Goal: Task Accomplishment & Management: Use online tool/utility

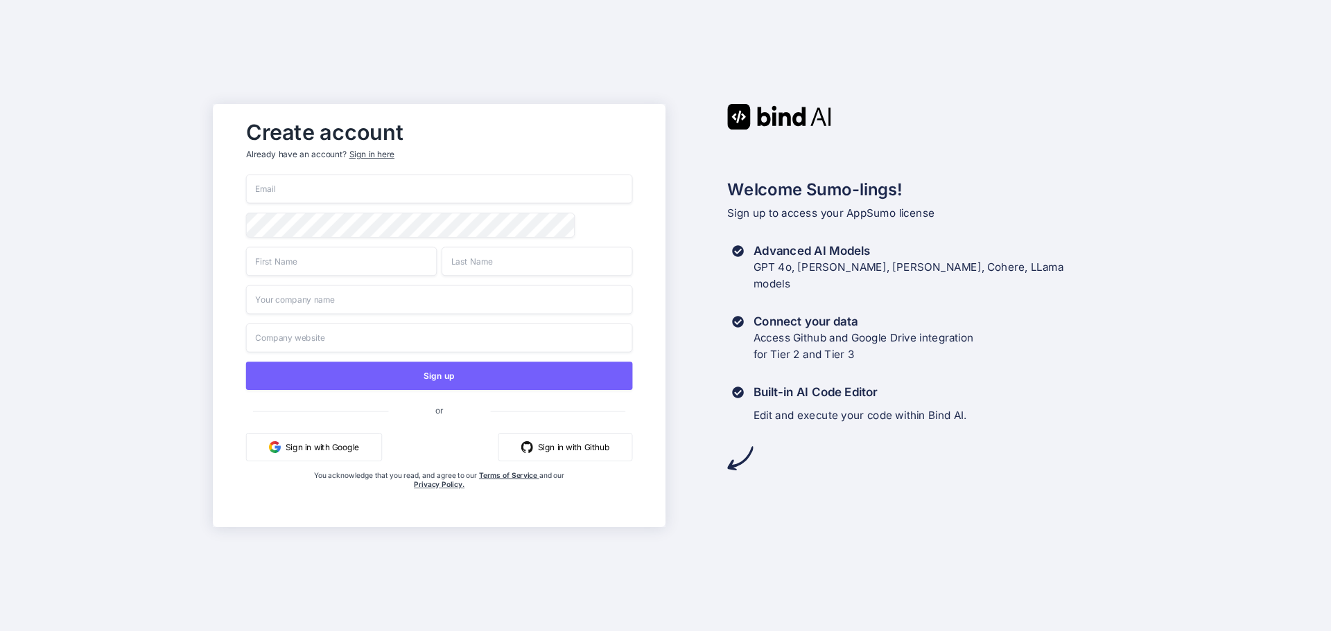
click at [350, 178] on input "email" at bounding box center [439, 189] width 387 height 29
type input "[EMAIL_ADDRESS]"
click at [360, 266] on input "text" at bounding box center [341, 261] width 191 height 29
type input "elie"
type input "braks"
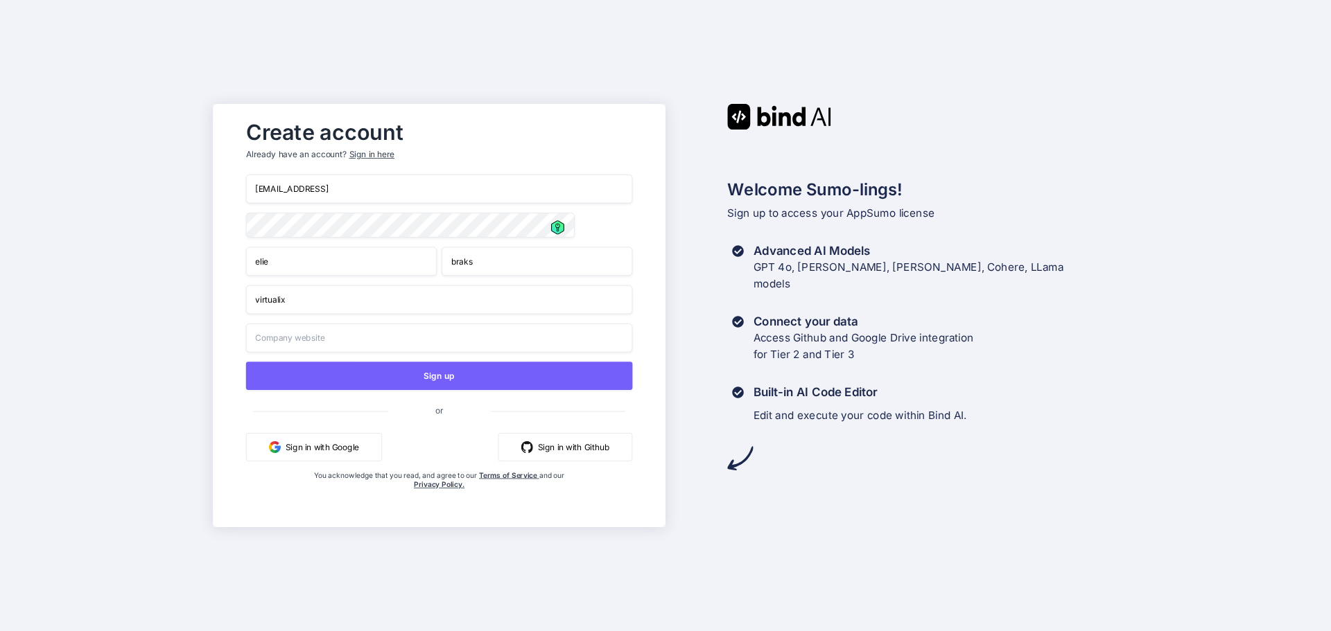
type input "virtualix"
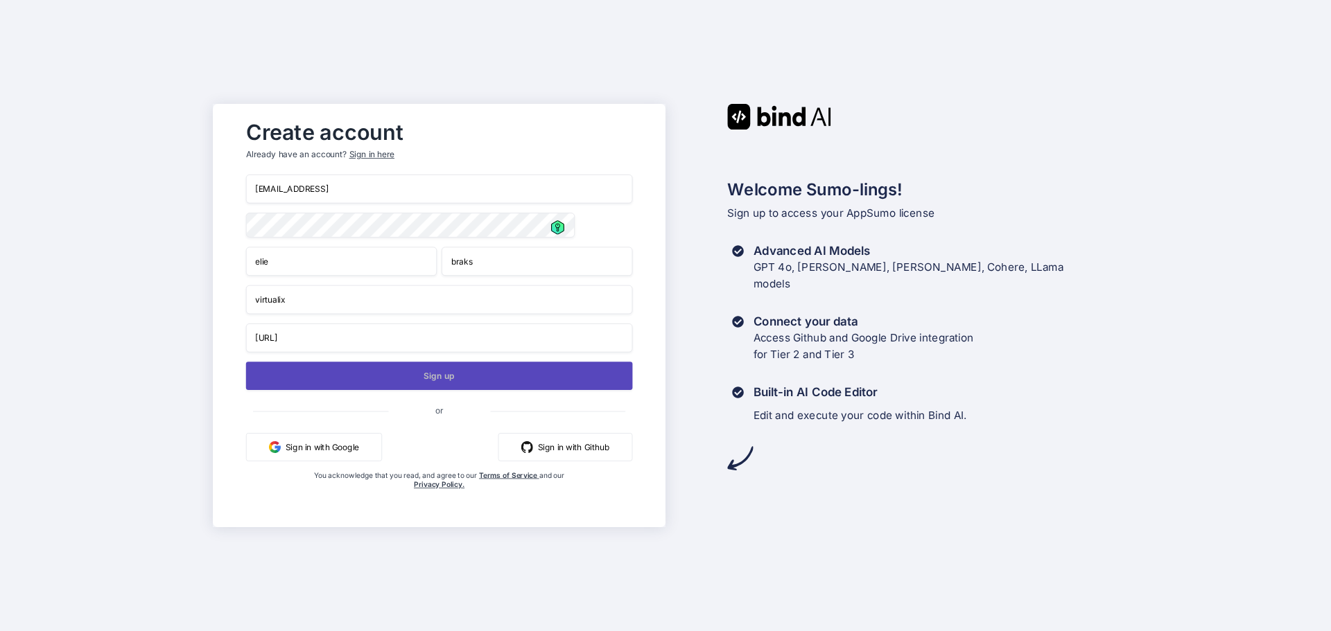
type input "www.virtualix.ai"
click at [460, 383] on button "Sign up" at bounding box center [439, 376] width 387 height 28
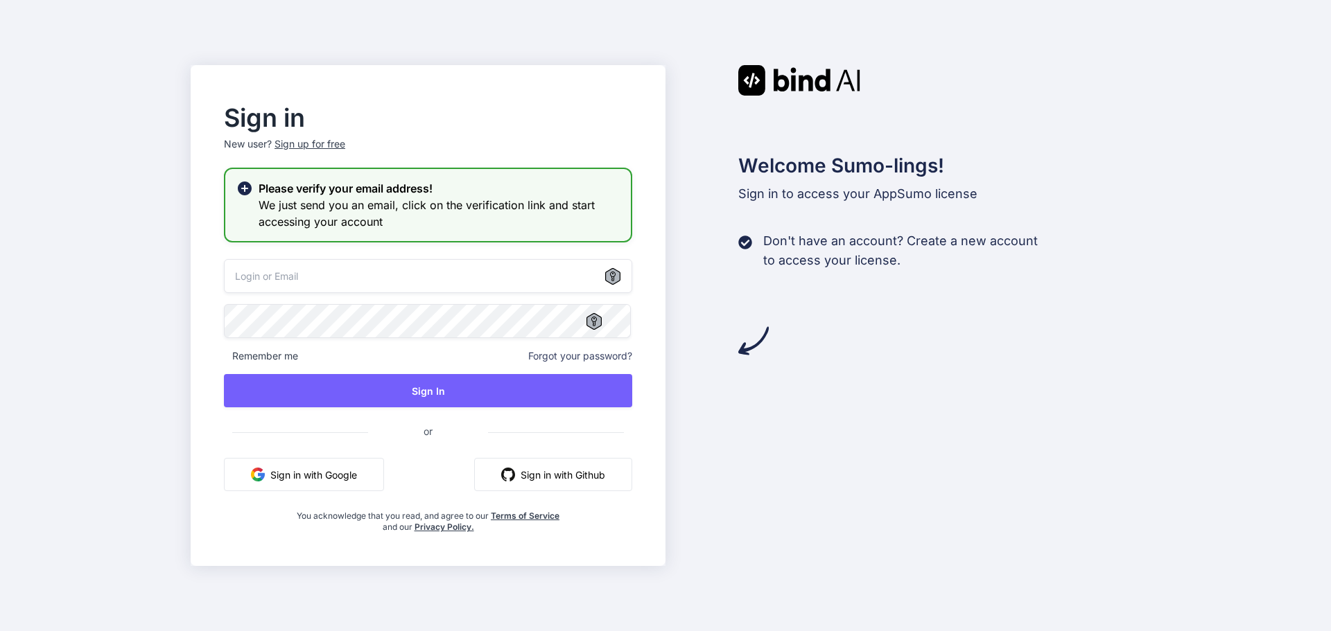
click at [184, 328] on div "Sign in New user? Sign up for free Please verify your email address! We just se…" at bounding box center [665, 315] width 1331 height 631
click at [391, 272] on input "email" at bounding box center [428, 276] width 408 height 34
type input "elie@virtualix.ai"
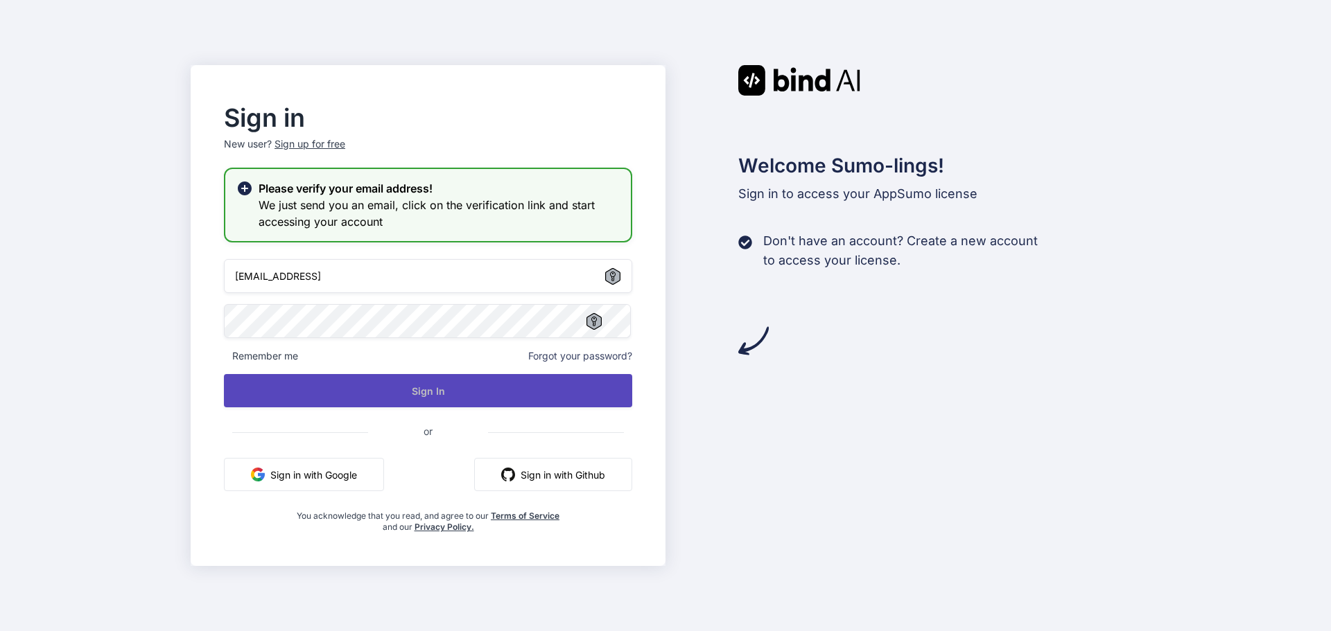
click at [446, 394] on button "Sign In" at bounding box center [428, 390] width 408 height 33
drag, startPoint x: 412, startPoint y: 392, endPoint x: 450, endPoint y: 399, distance: 38.1
click at [412, 392] on button "Sign In" at bounding box center [428, 390] width 408 height 33
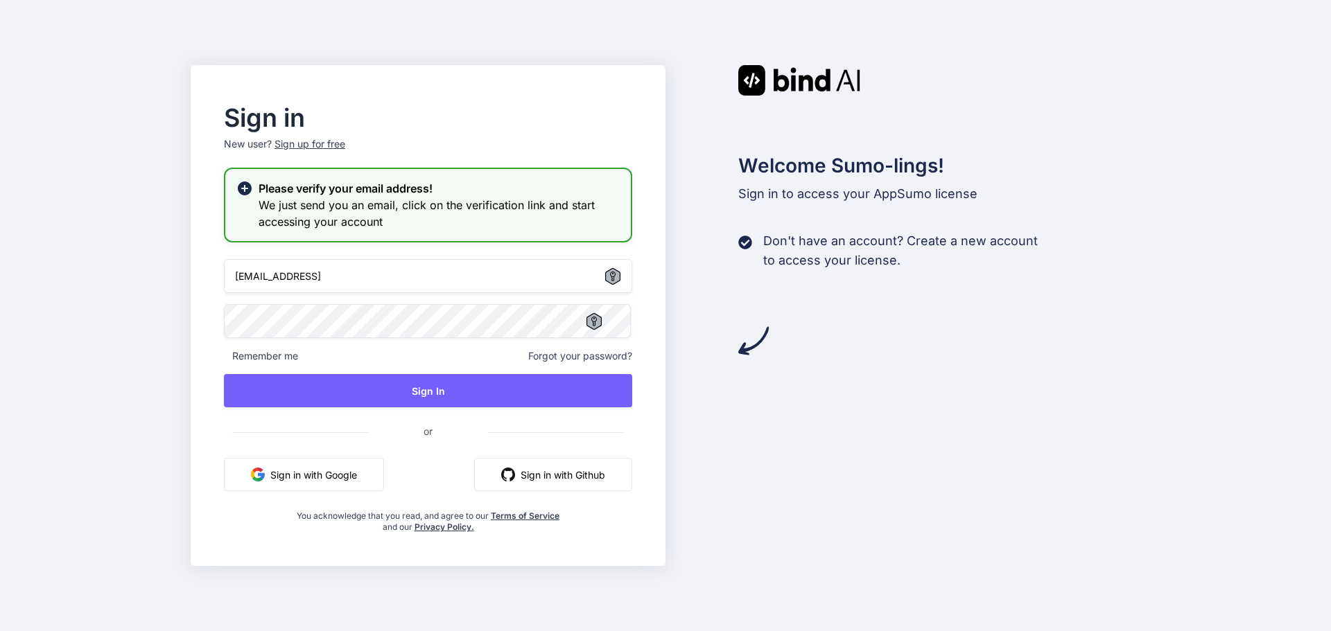
click at [693, 376] on div "Welcome Sumo-lings! Sign in to access your AppSumo license Don't have an accoun…" at bounding box center [902, 315] width 475 height 501
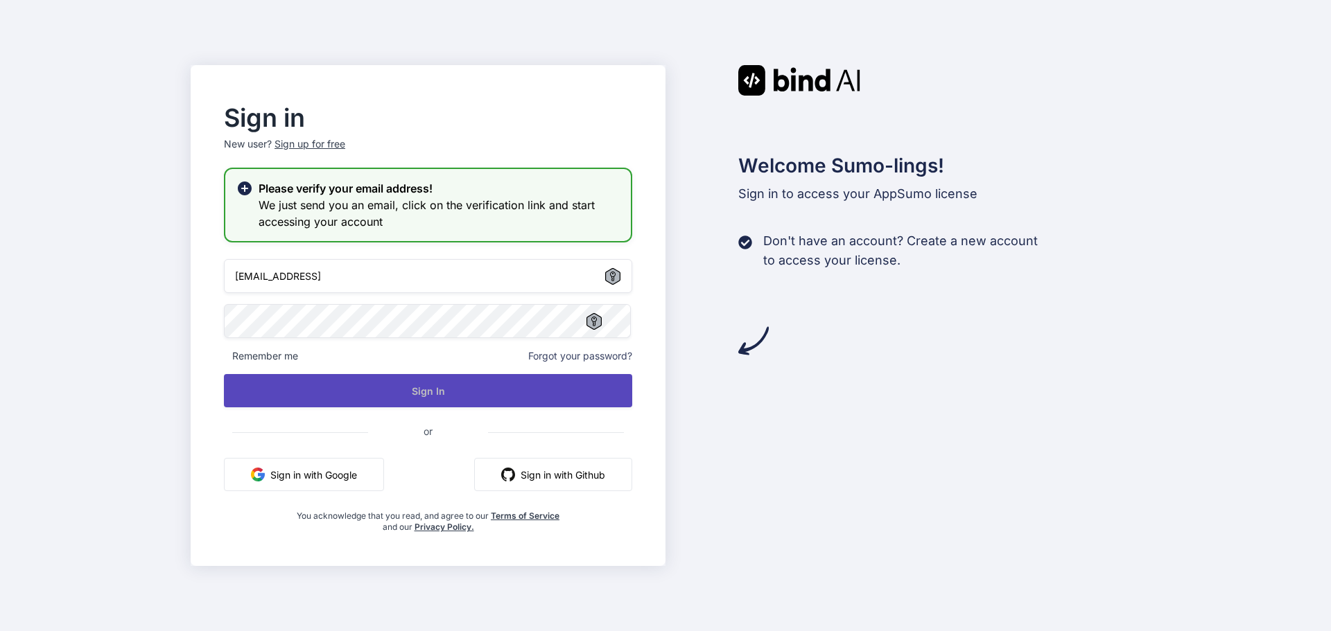
click at [468, 386] on button "Sign In" at bounding box center [428, 390] width 408 height 33
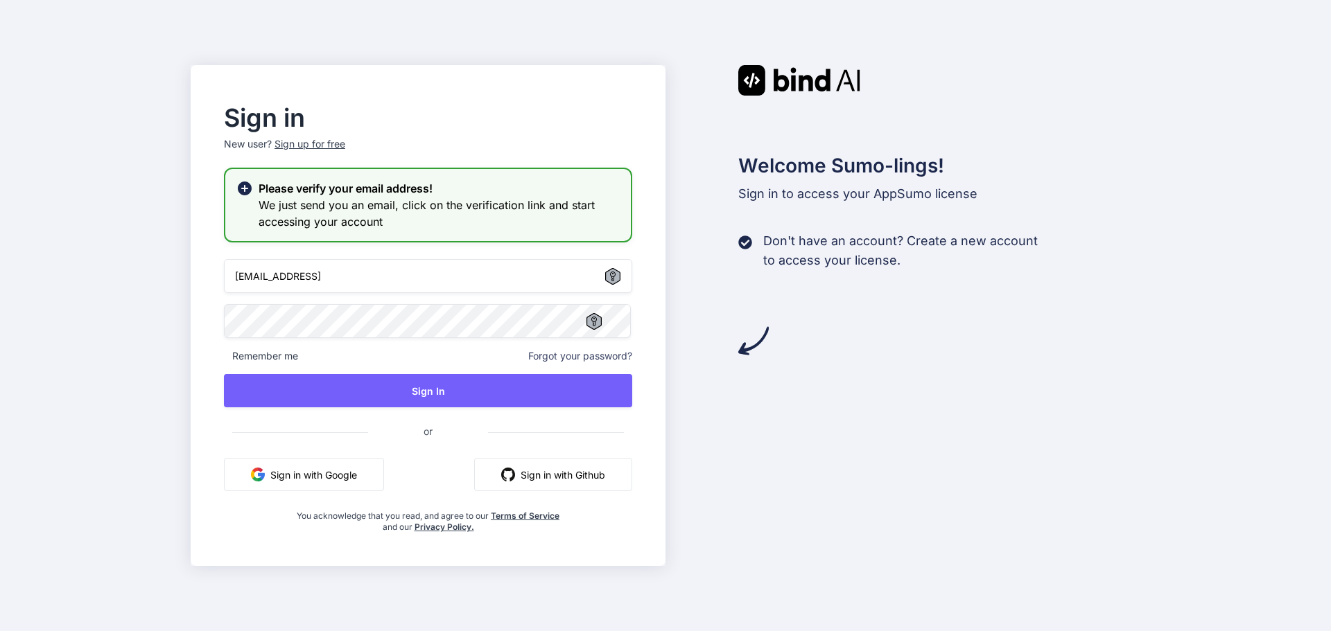
click at [335, 148] on div "Sign up for free" at bounding box center [309, 144] width 71 height 14
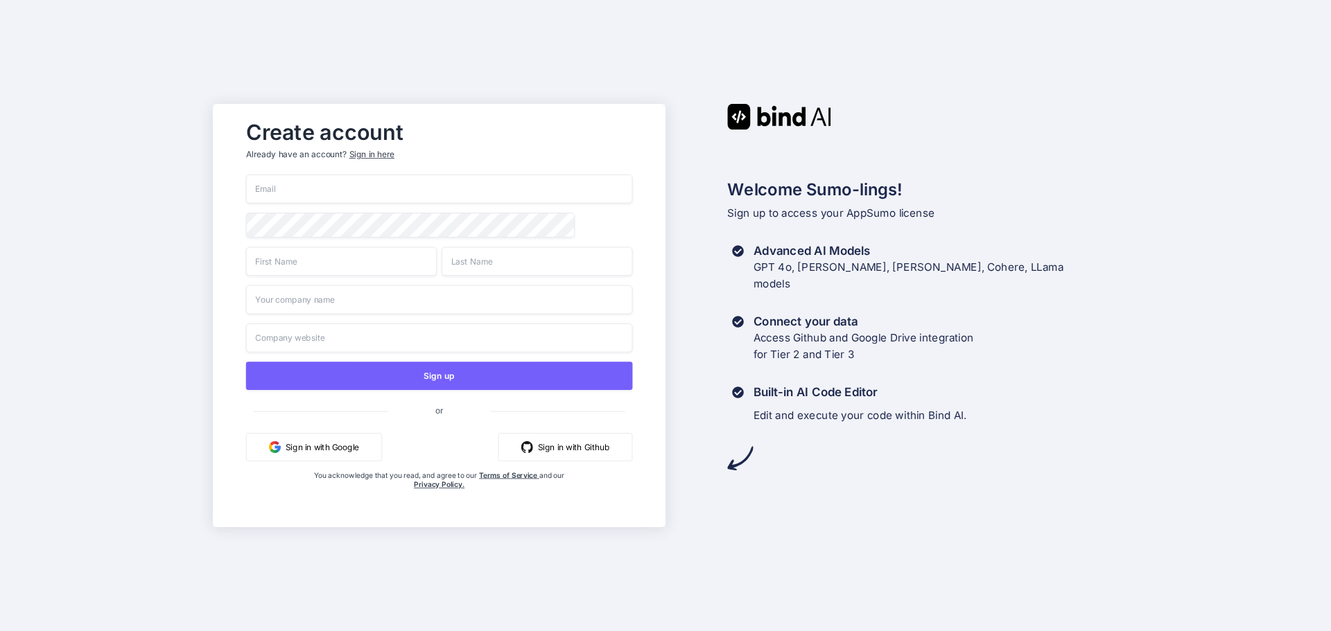
click at [331, 451] on button "Sign in with Google" at bounding box center [314, 447] width 136 height 28
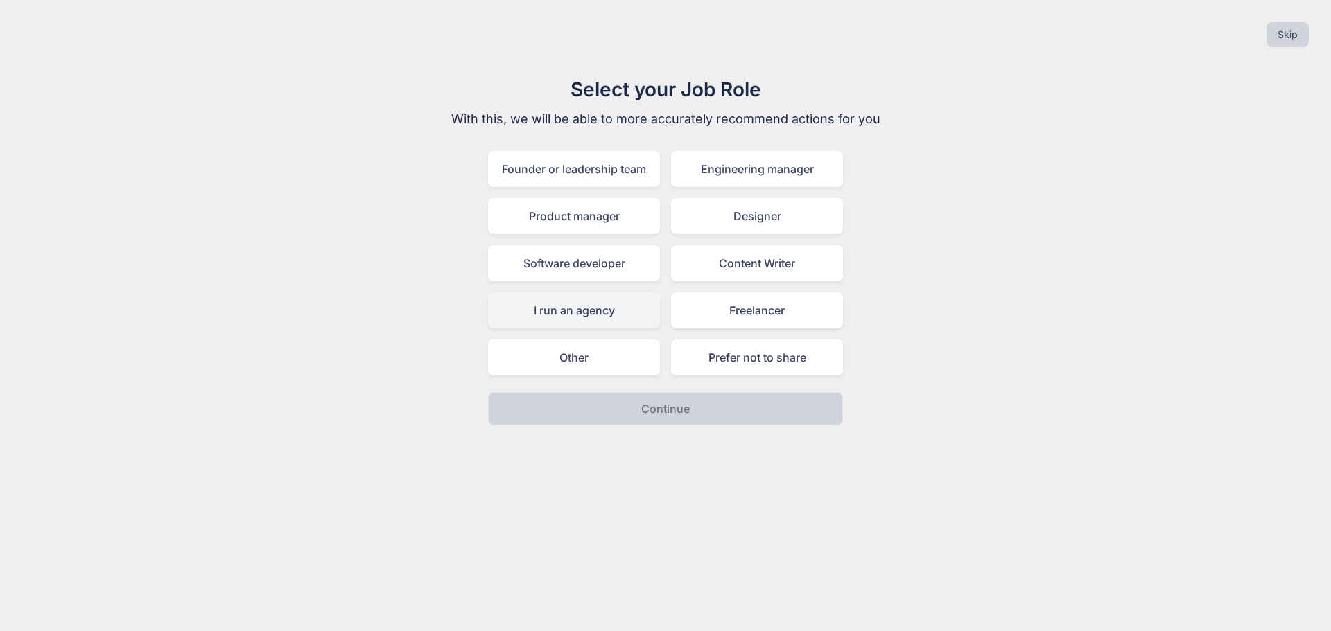
click at [612, 315] on div "I run an agency" at bounding box center [574, 311] width 172 height 36
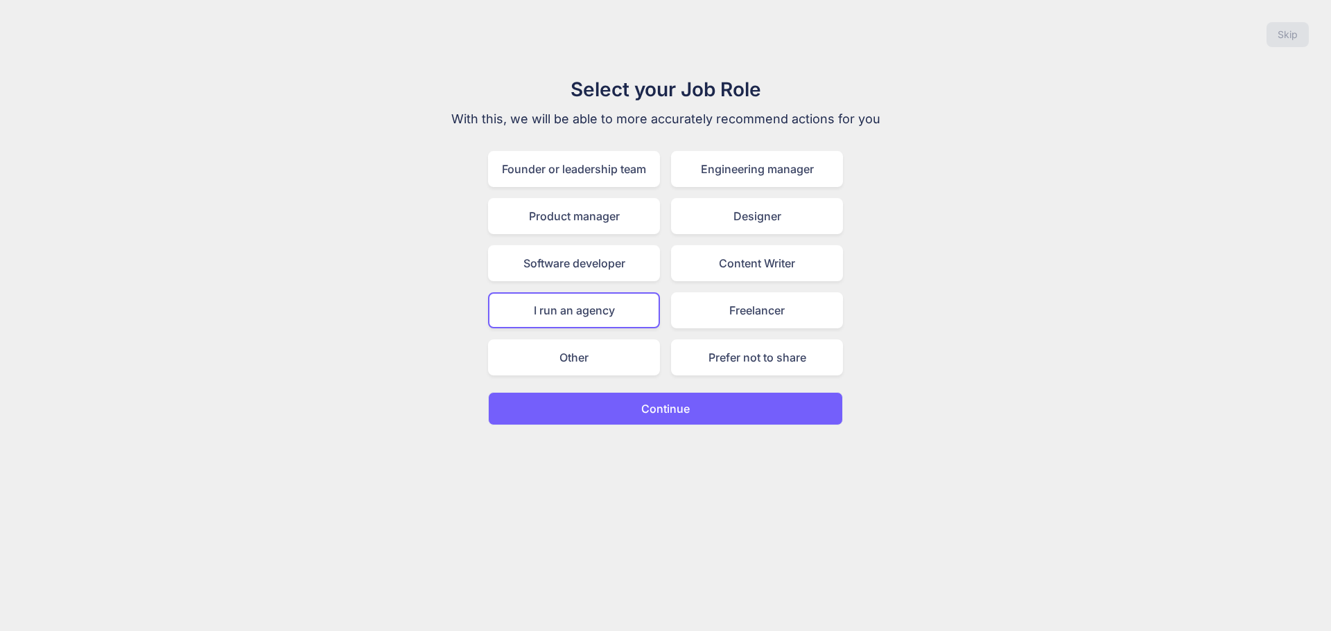
click at [731, 394] on button "Continue" at bounding box center [665, 408] width 355 height 33
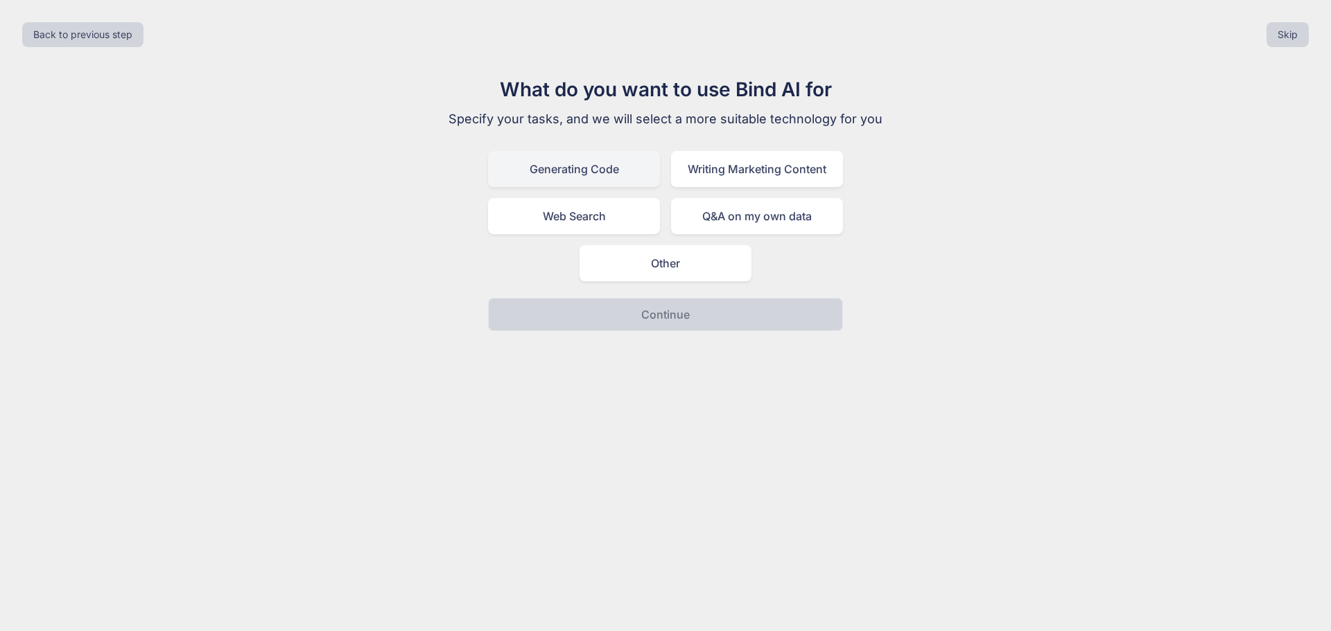
click at [595, 172] on div "Generating Code" at bounding box center [574, 169] width 172 height 36
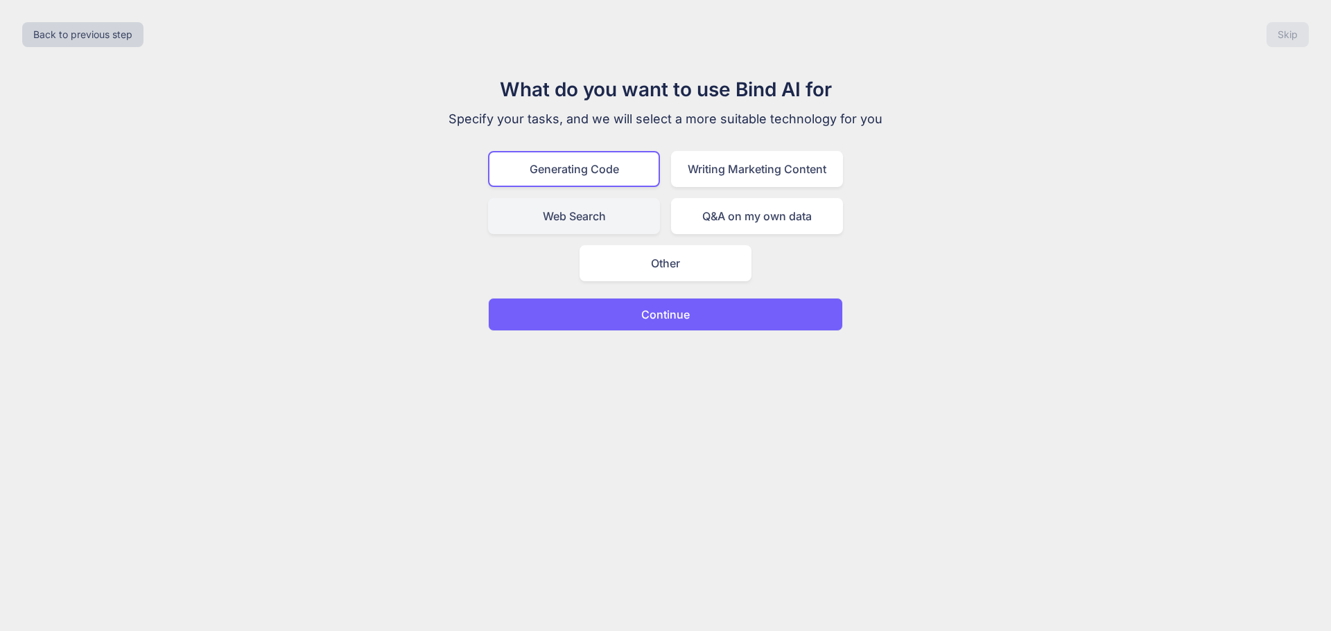
click at [589, 211] on div "Web Search" at bounding box center [574, 216] width 172 height 36
click at [627, 167] on div "Generating Code" at bounding box center [574, 169] width 172 height 36
click at [789, 310] on button "Continue" at bounding box center [665, 314] width 355 height 33
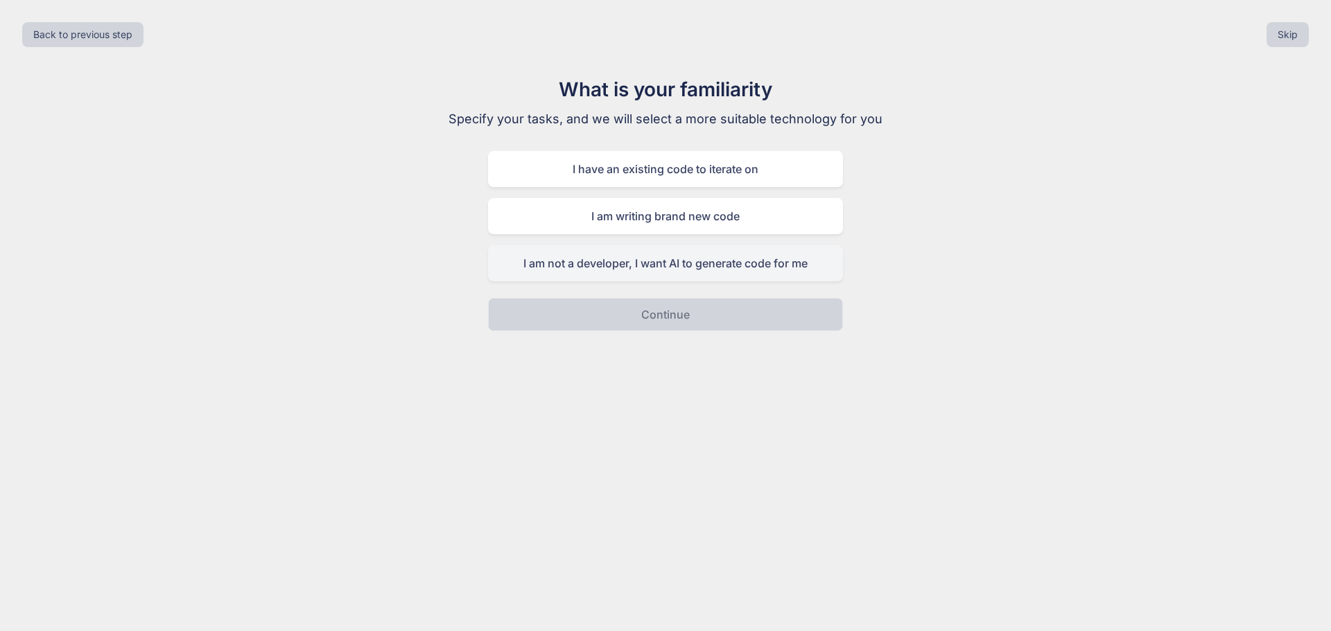
click at [727, 270] on div "I am not a developer, I want AI to generate code for me" at bounding box center [665, 263] width 355 height 36
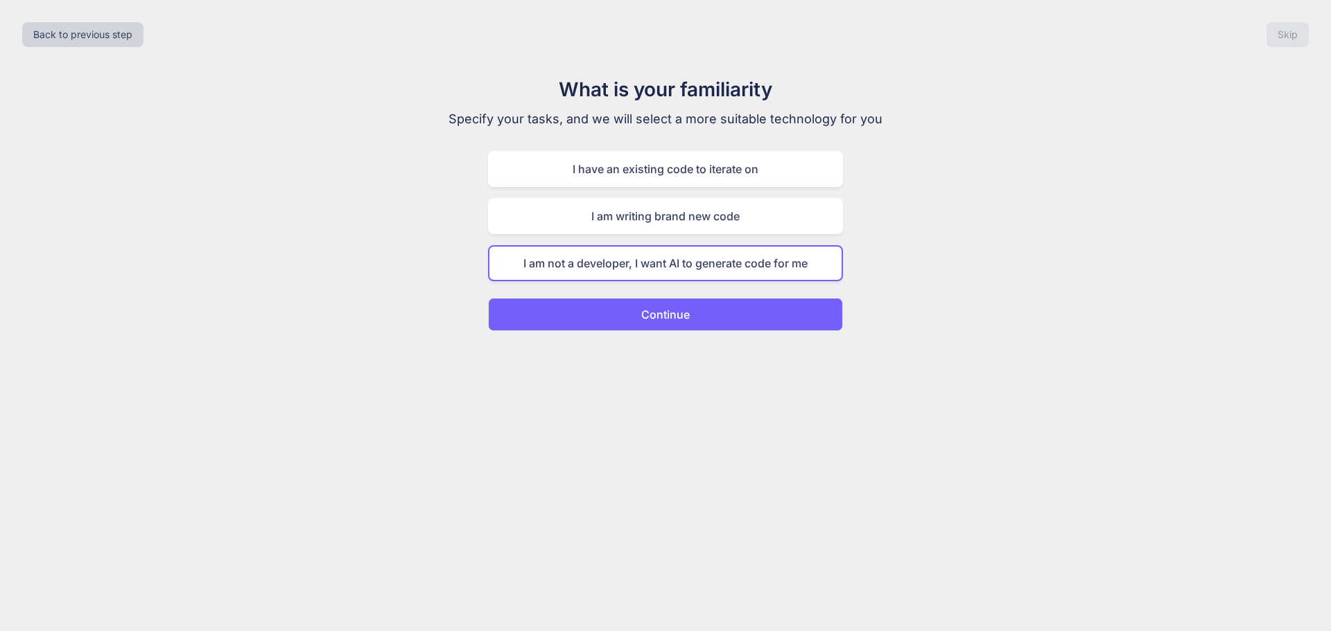
click at [771, 316] on button "Continue" at bounding box center [665, 314] width 355 height 33
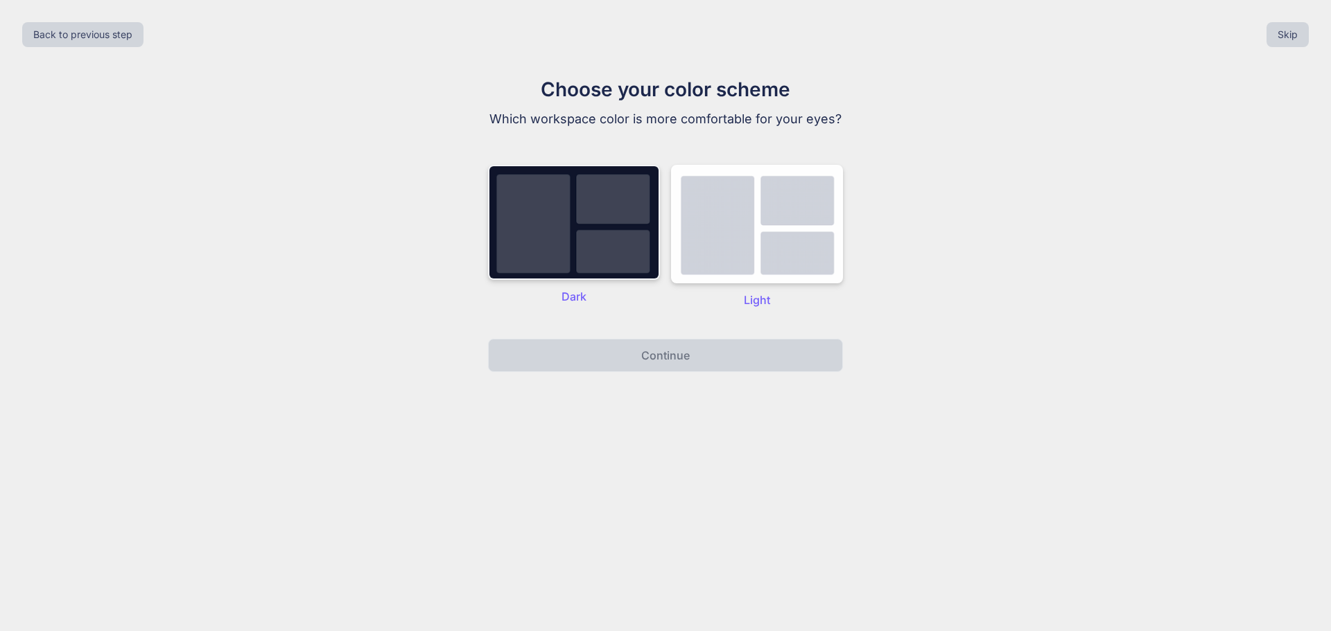
click at [600, 260] on img at bounding box center [574, 222] width 172 height 115
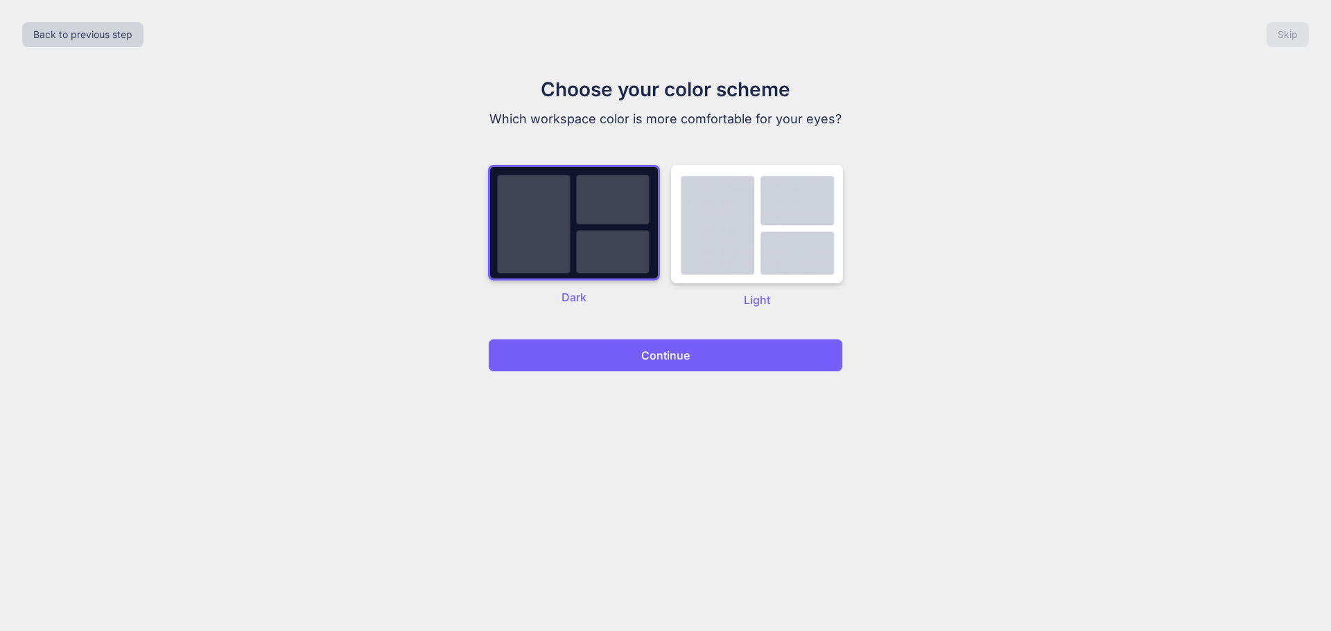
click at [764, 364] on button "Continue" at bounding box center [665, 355] width 355 height 33
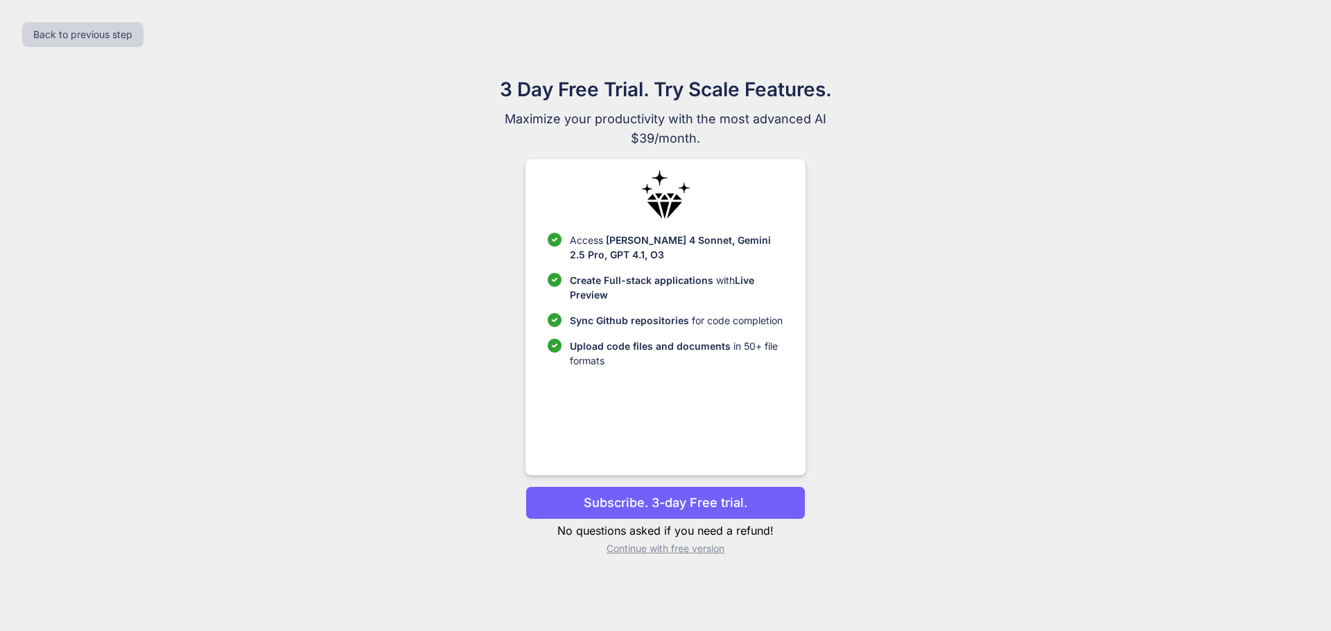
click at [683, 550] on p "Continue with free version" at bounding box center [664, 549] width 279 height 14
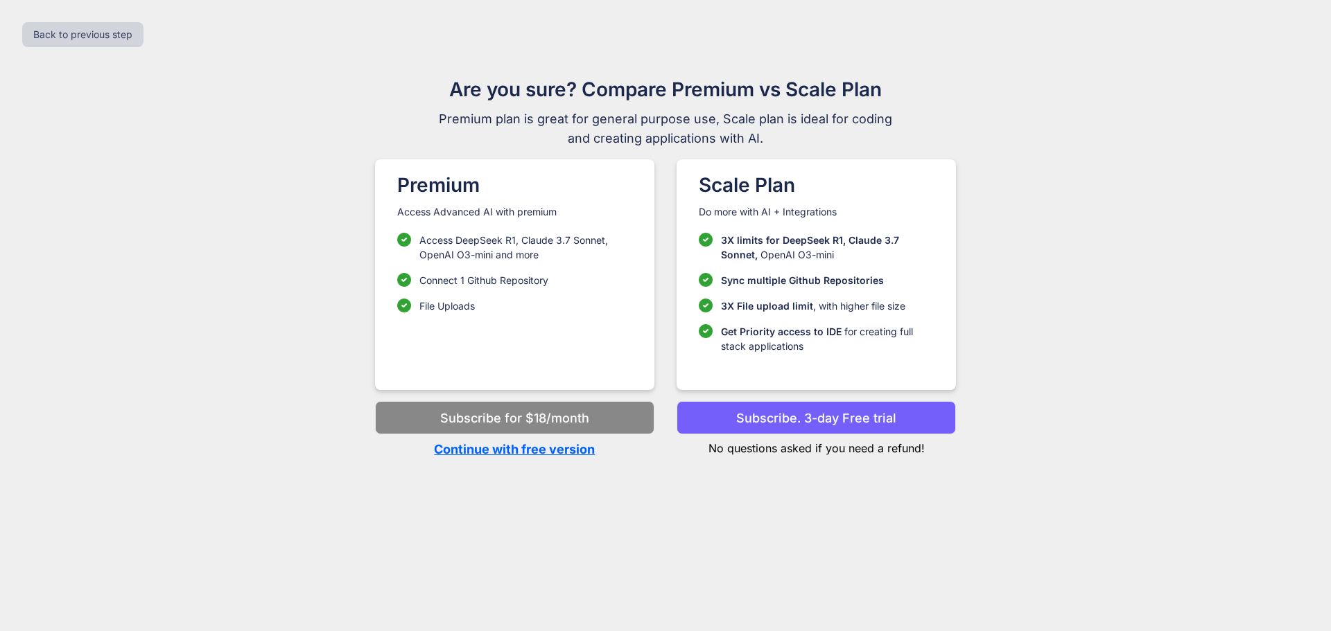
click at [555, 451] on p "Continue with free version" at bounding box center [514, 449] width 279 height 19
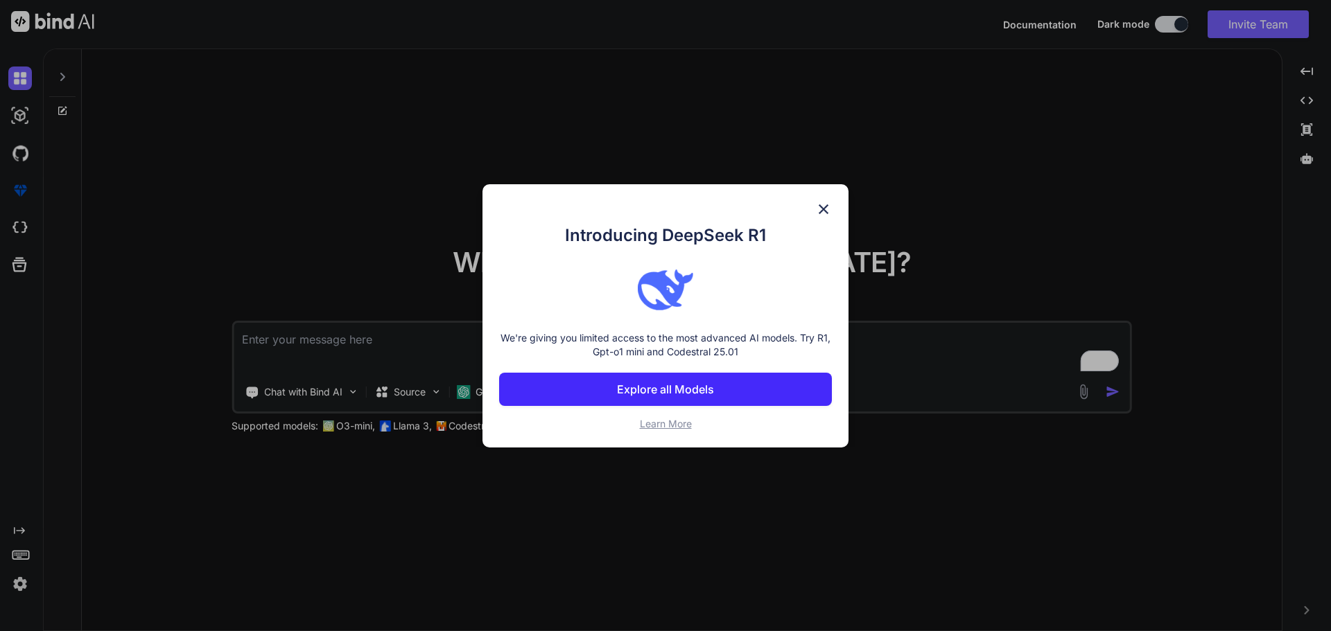
click at [826, 212] on img at bounding box center [823, 209] width 17 height 17
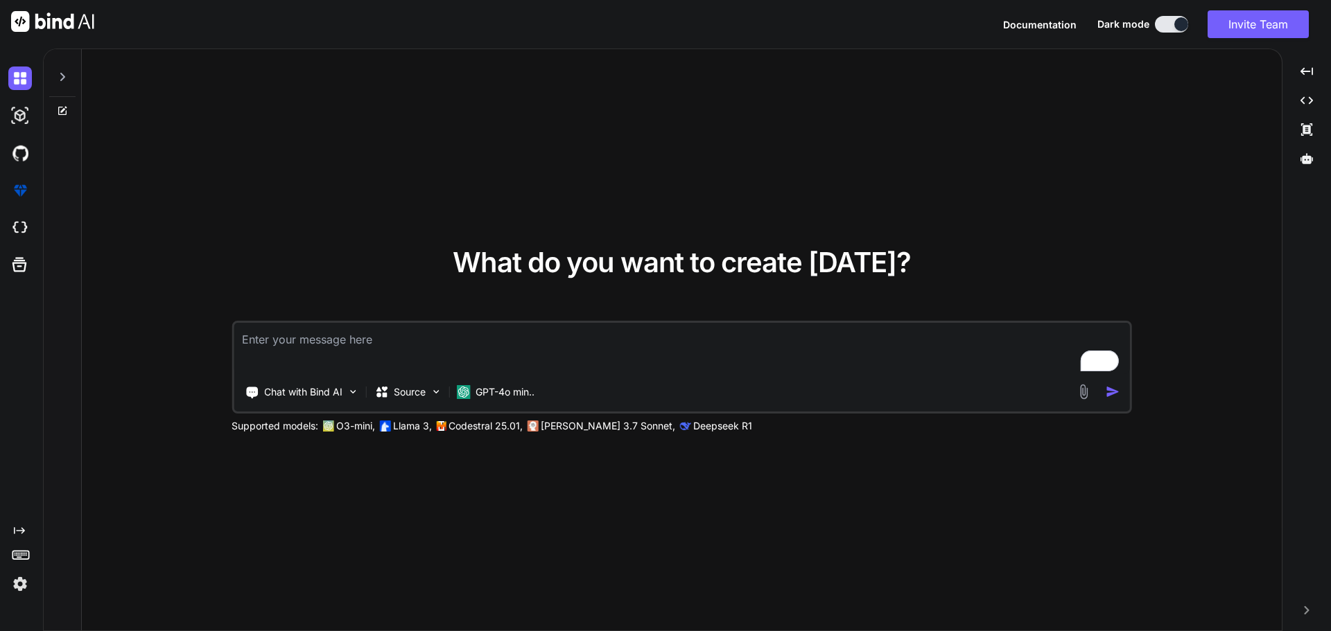
click at [21, 584] on img at bounding box center [20, 585] width 24 height 24
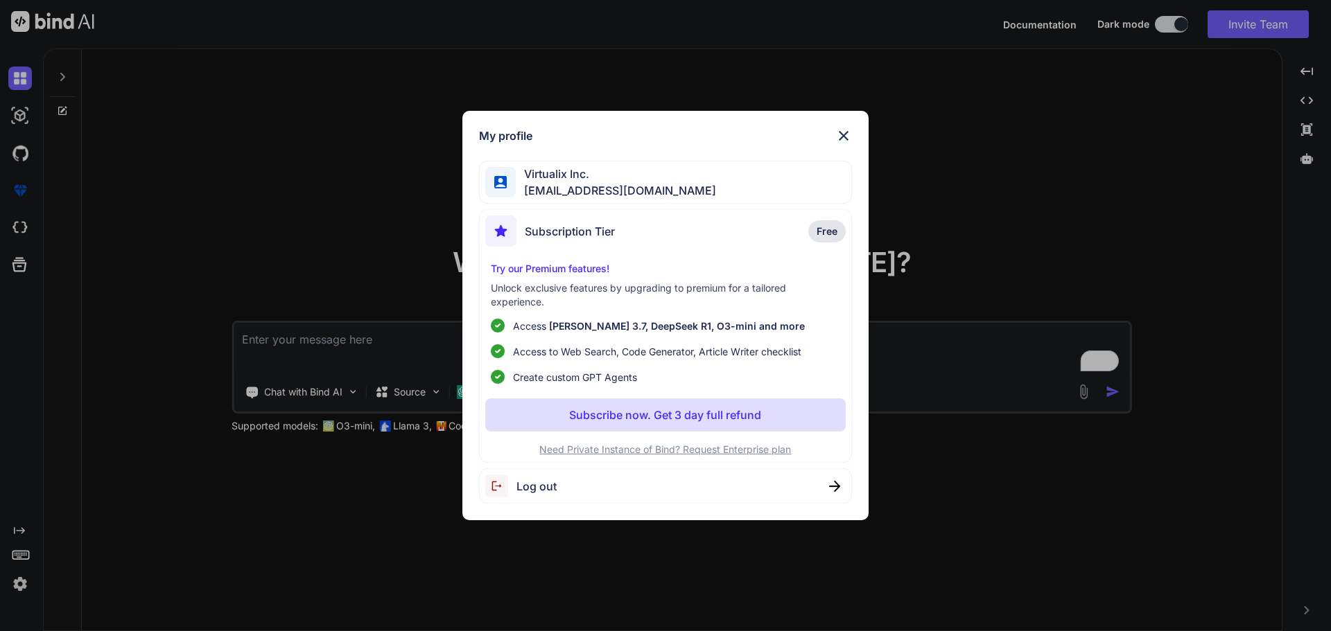
click at [542, 487] on span "Log out" at bounding box center [536, 486] width 40 height 17
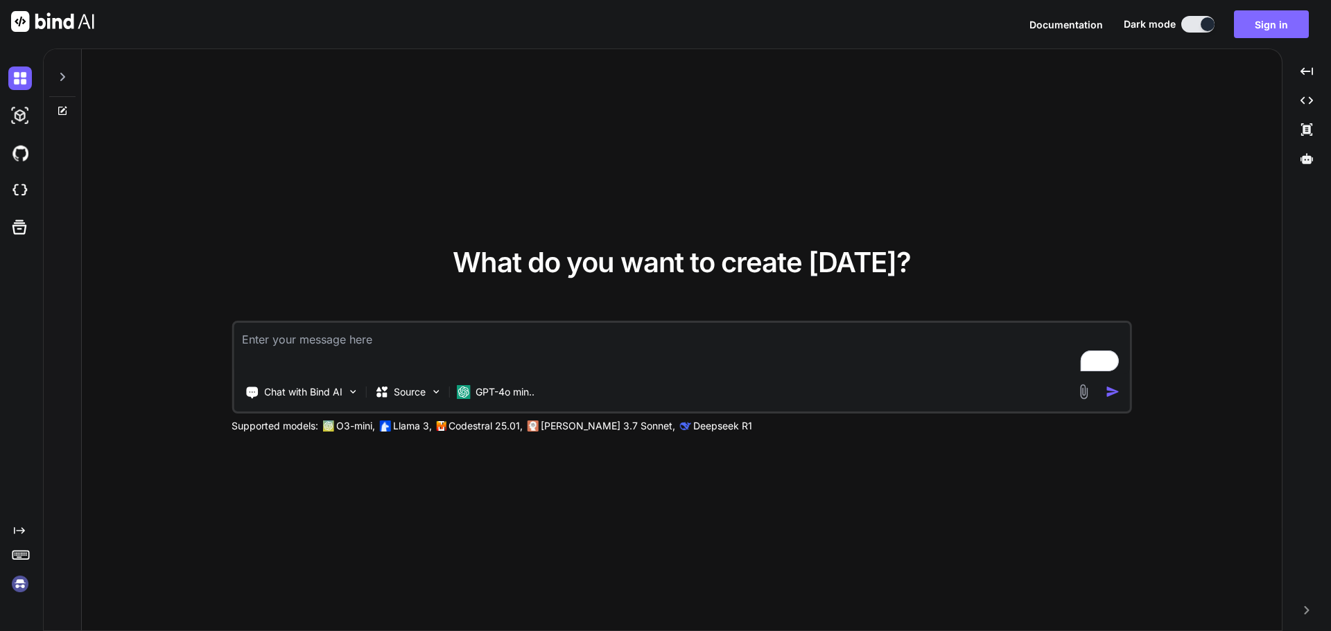
click at [1262, 28] on button "Sign in" at bounding box center [1271, 24] width 75 height 28
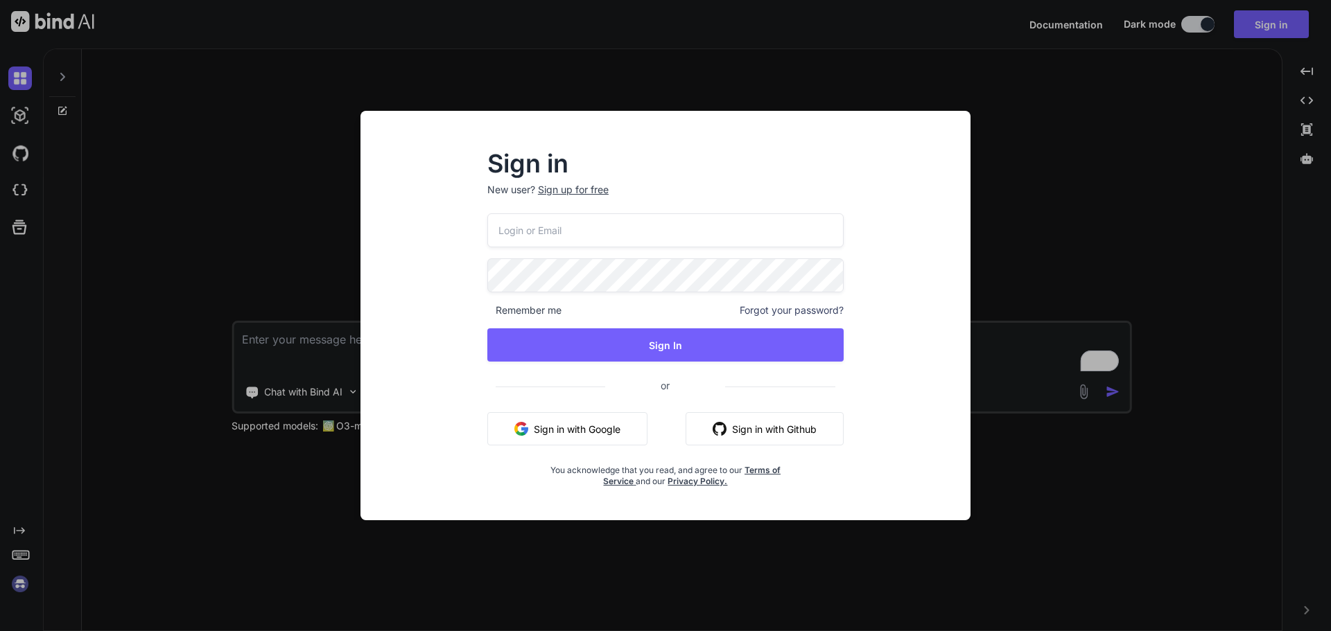
type input "elie@virtualix.ai"
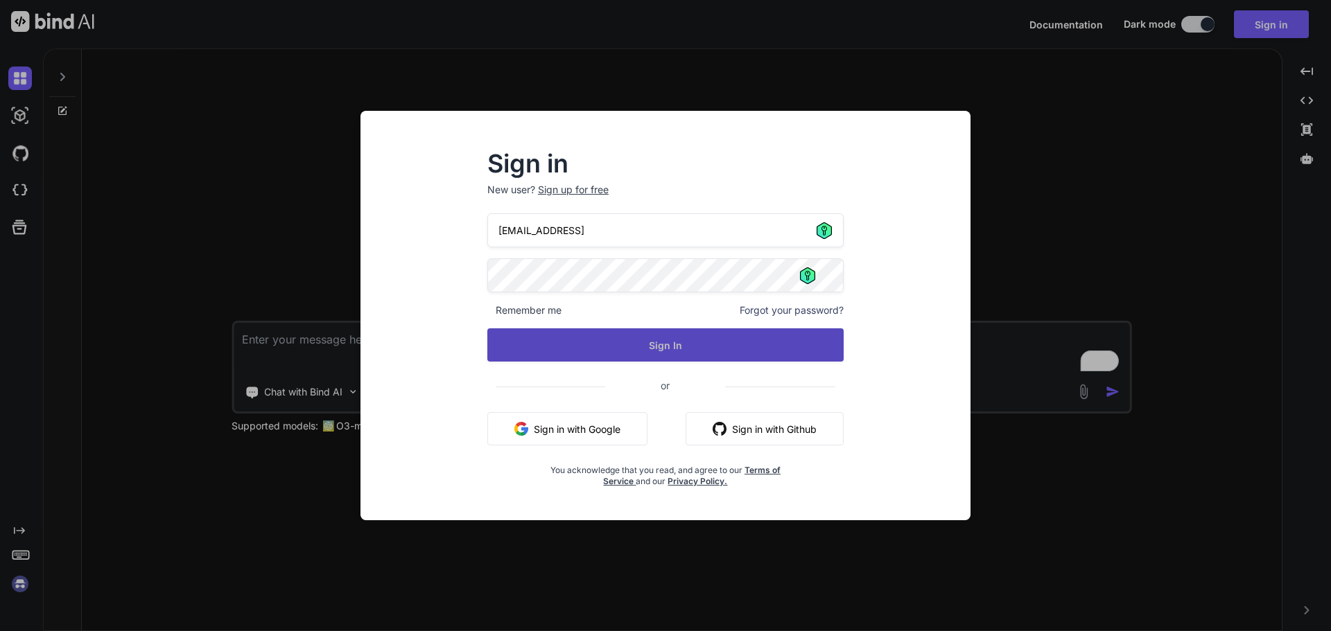
click at [661, 349] on button "Sign In" at bounding box center [665, 345] width 356 height 33
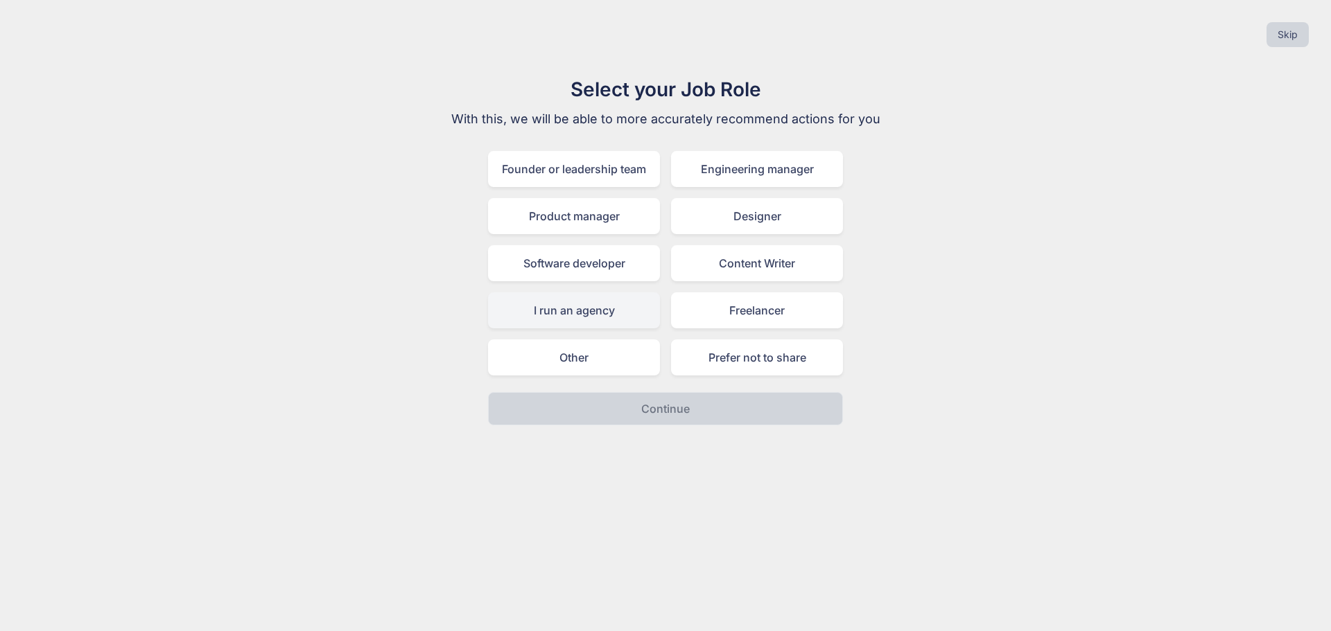
click at [603, 313] on div "I run an agency" at bounding box center [574, 311] width 172 height 36
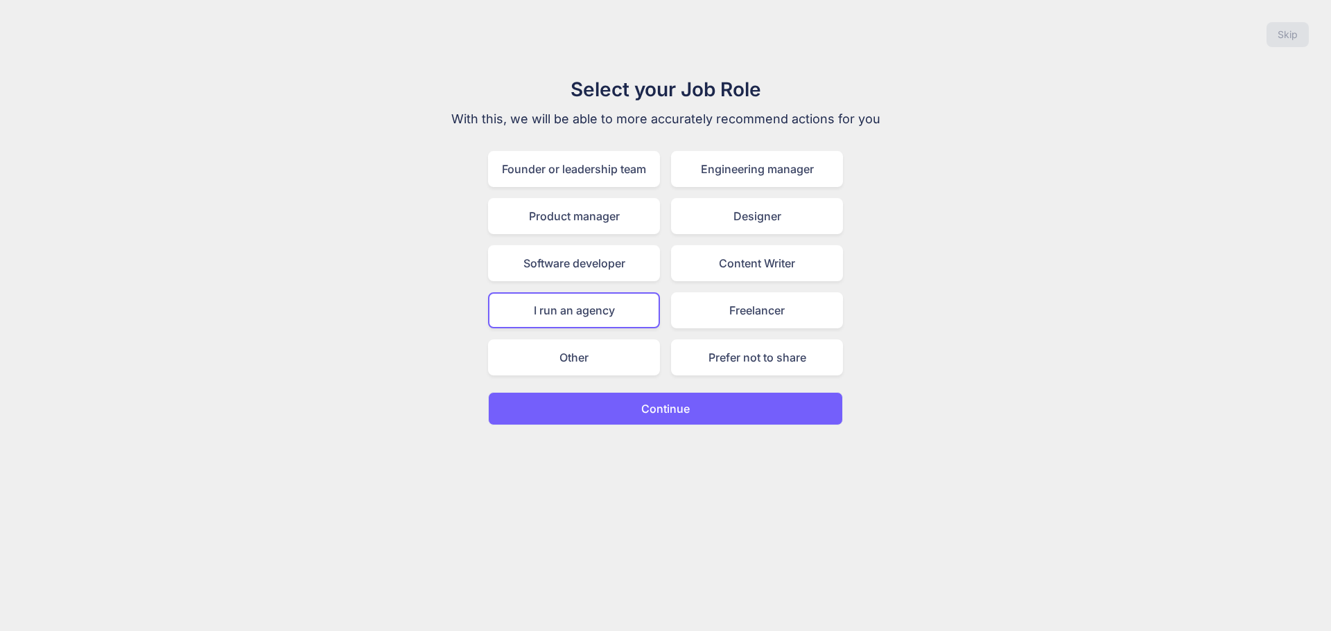
click at [649, 412] on p "Continue" at bounding box center [665, 409] width 49 height 17
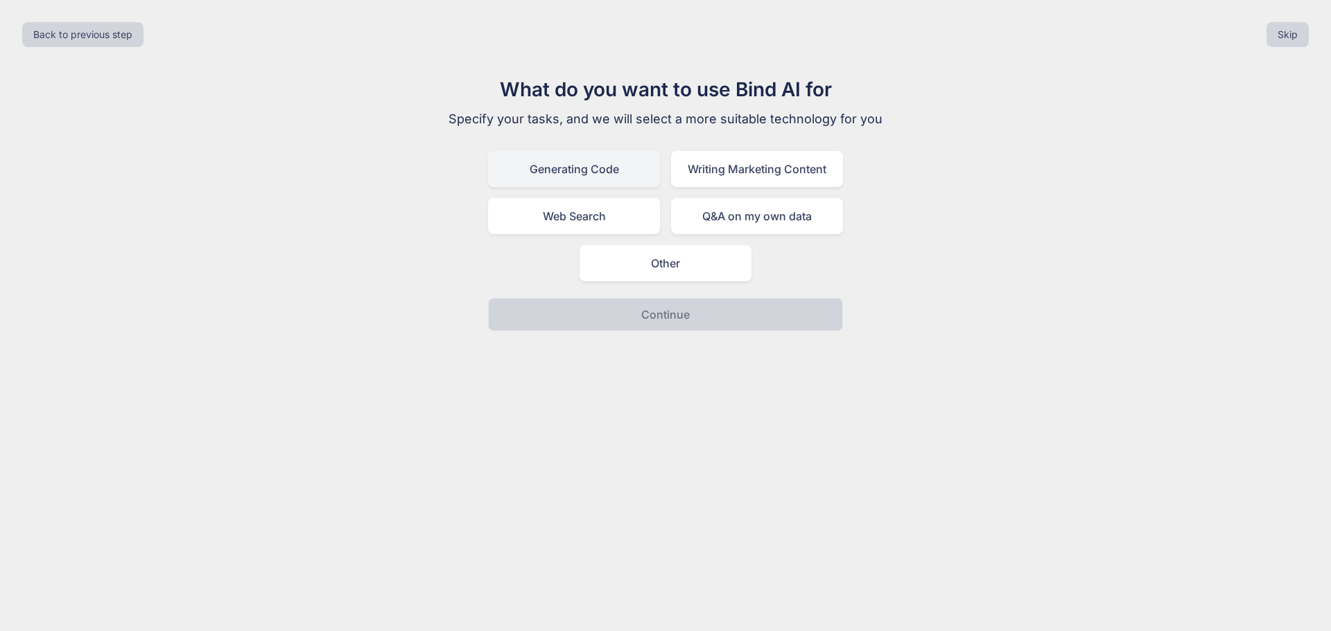
click at [600, 172] on div "Generating Code" at bounding box center [574, 169] width 172 height 36
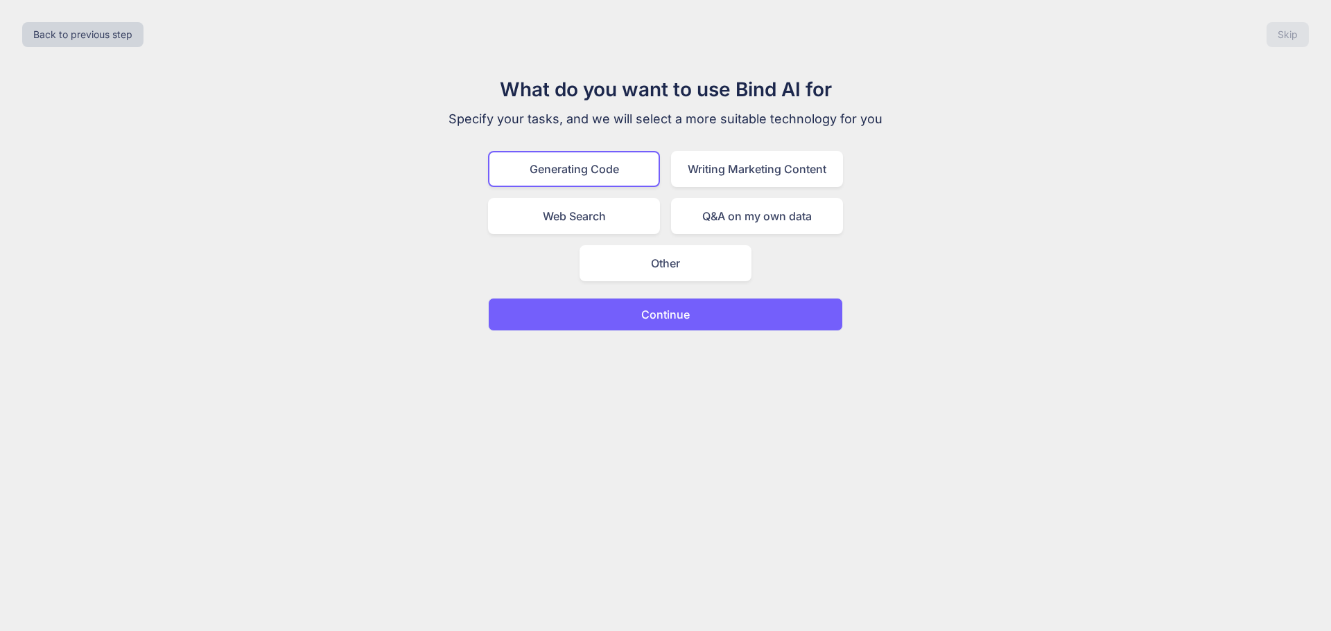
click at [655, 338] on div "Back to previous step Skip What do you want to use Bind AI for Specify your tas…" at bounding box center [665, 315] width 1331 height 631
click at [655, 321] on p "Continue" at bounding box center [665, 314] width 49 height 17
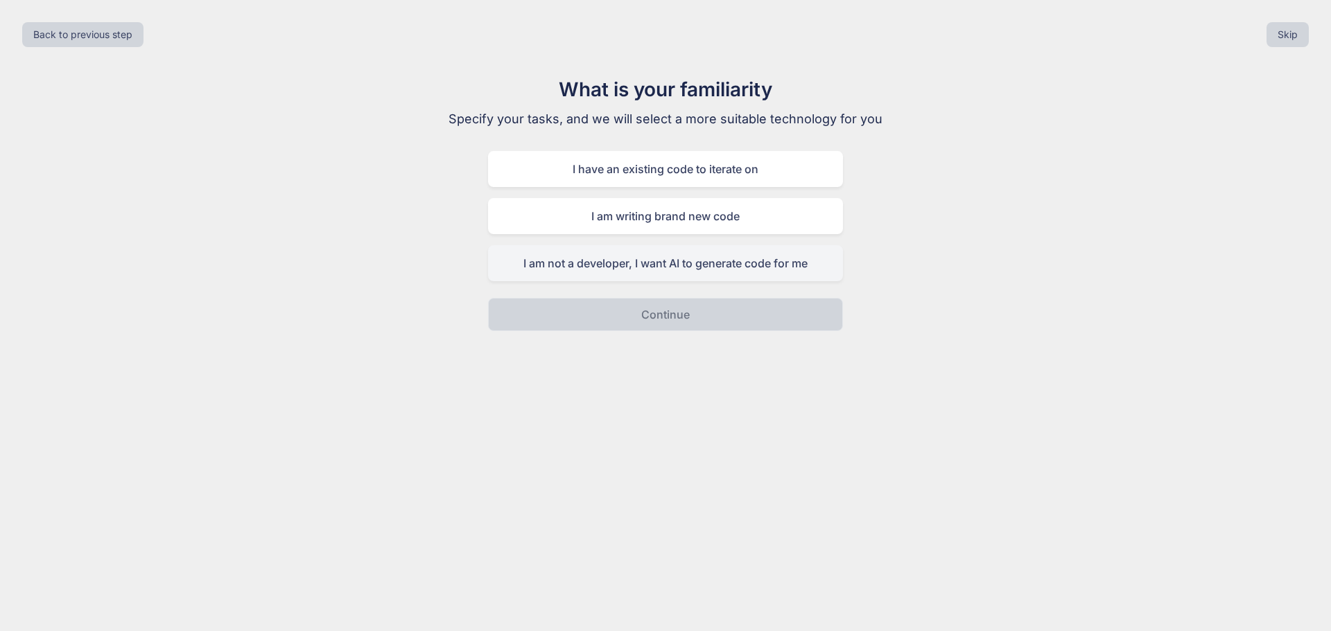
click at [595, 276] on div "I am not a developer, I want AI to generate code for me" at bounding box center [665, 263] width 355 height 36
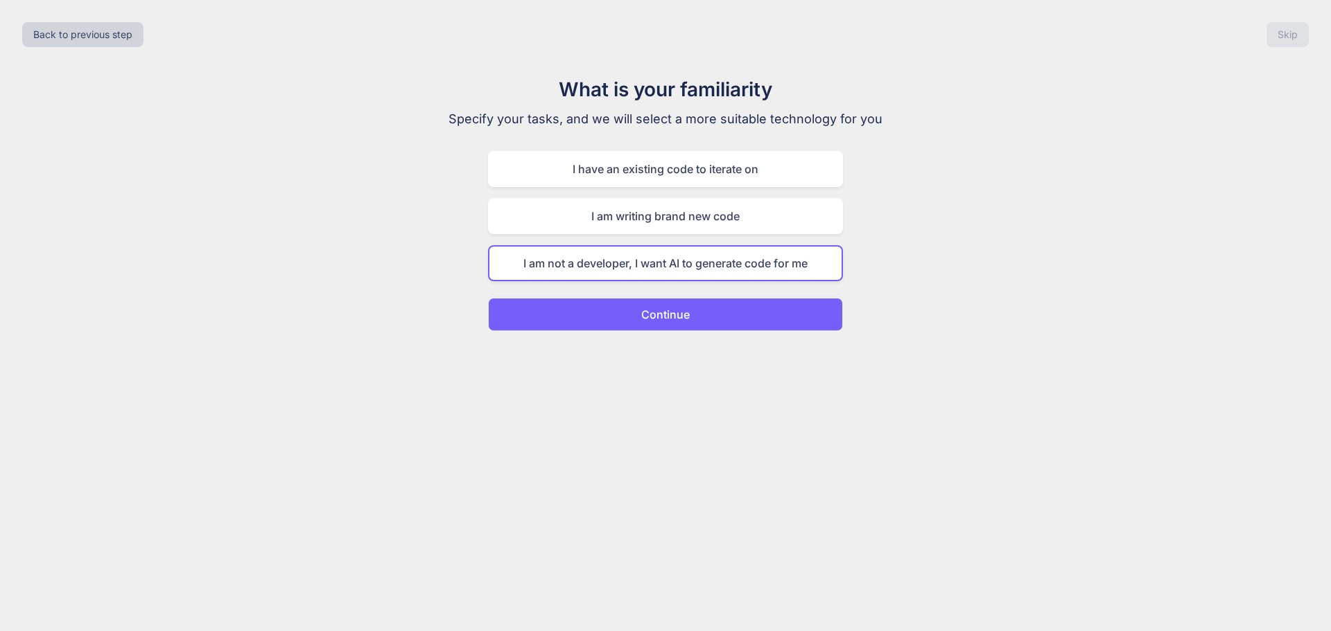
click at [616, 315] on button "Continue" at bounding box center [665, 314] width 355 height 33
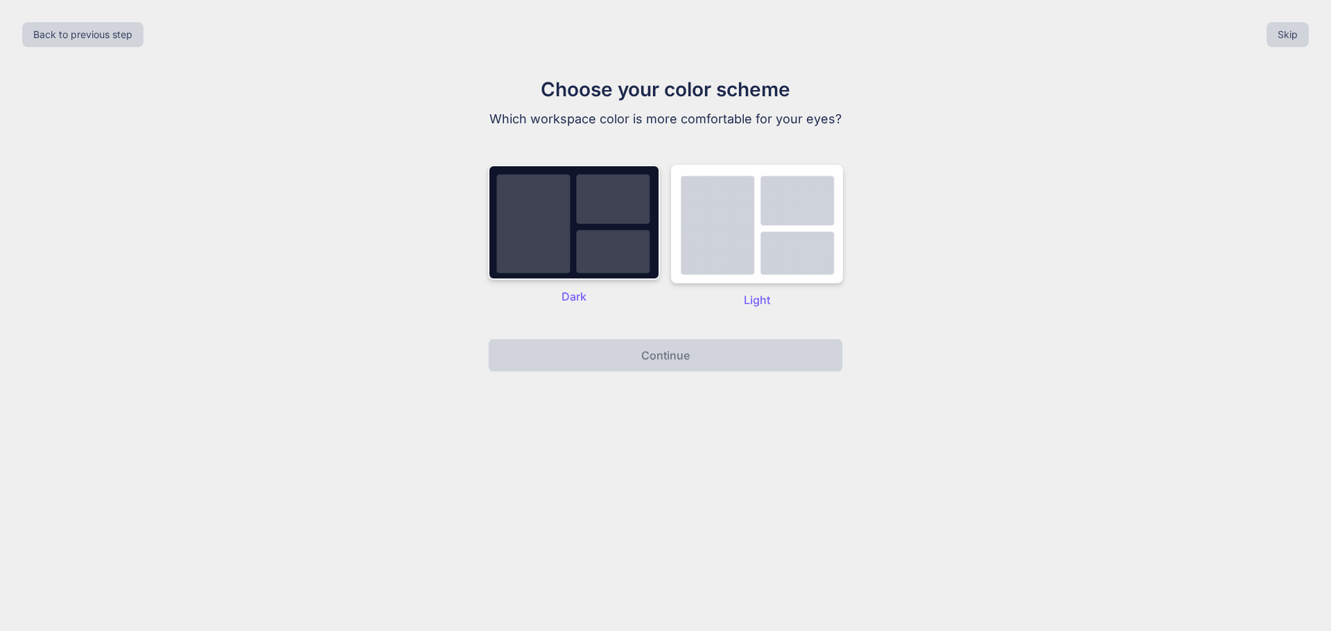
click at [564, 247] on img at bounding box center [574, 222] width 172 height 115
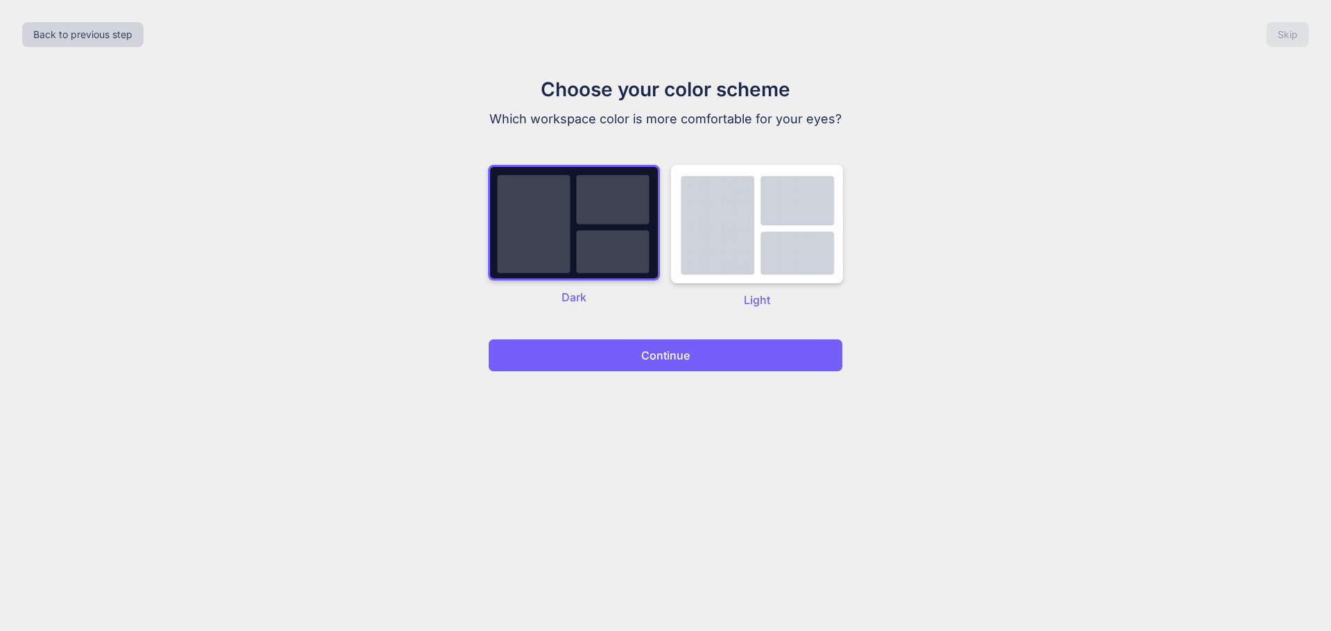
click at [632, 347] on button "Continue" at bounding box center [665, 355] width 355 height 33
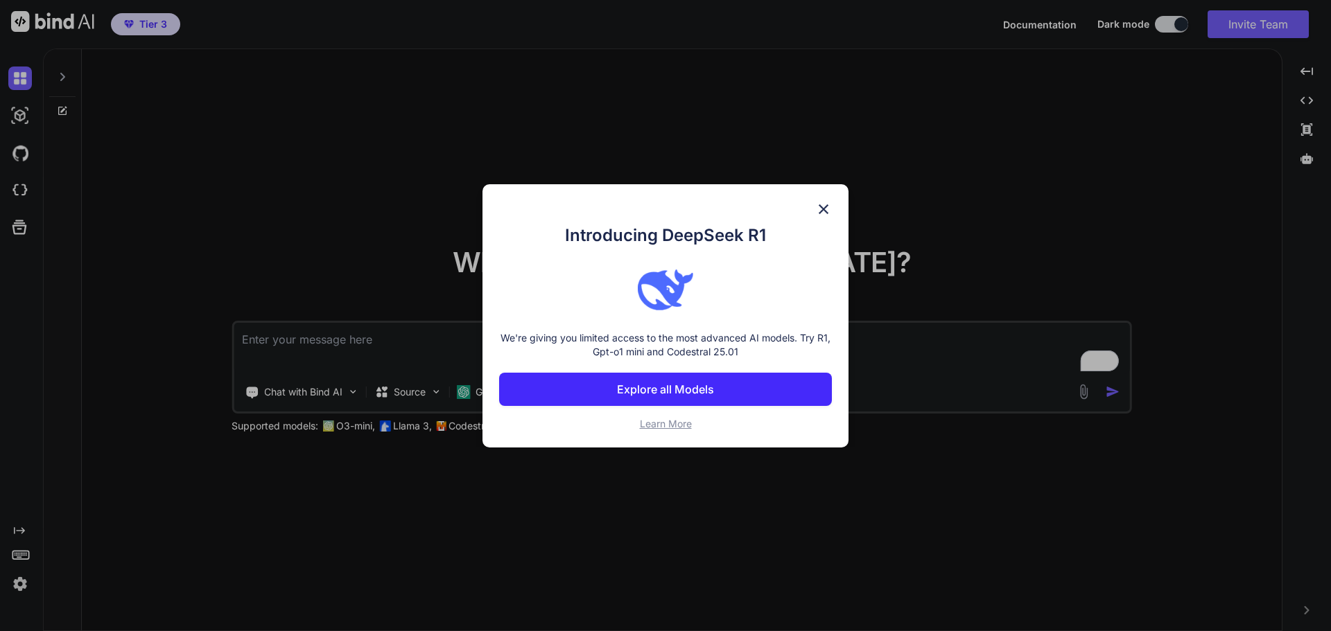
click at [751, 383] on button "Explore all Models" at bounding box center [665, 389] width 333 height 33
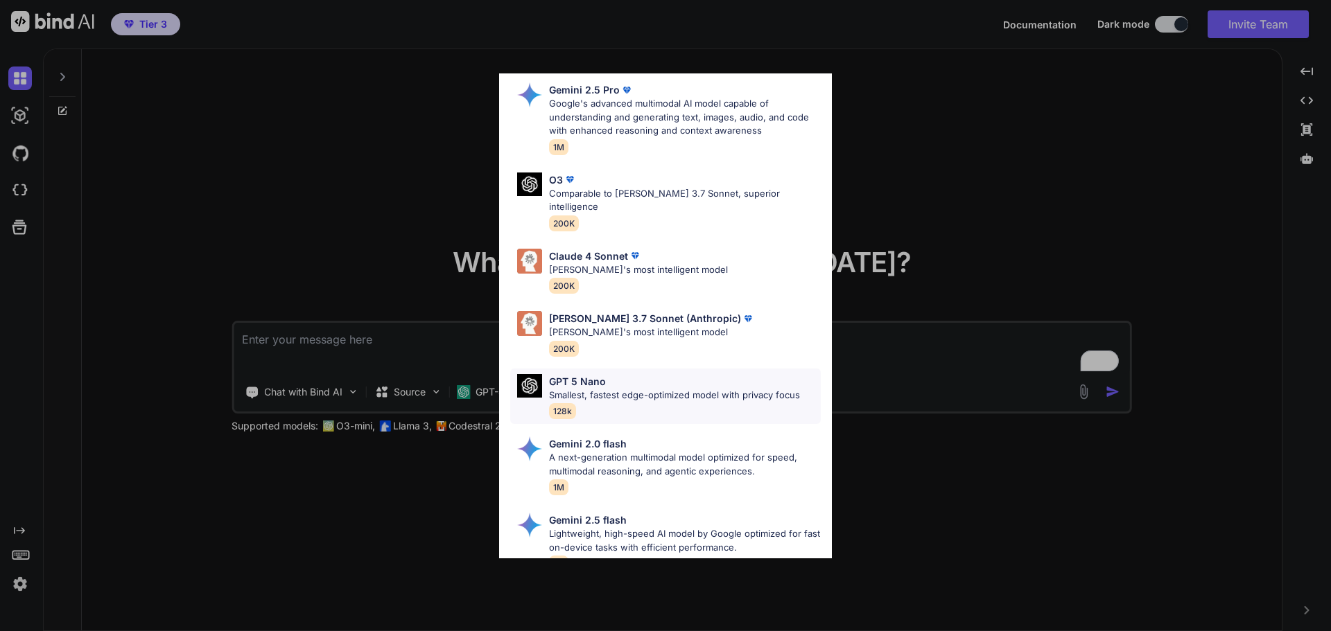
scroll to position [695, 0]
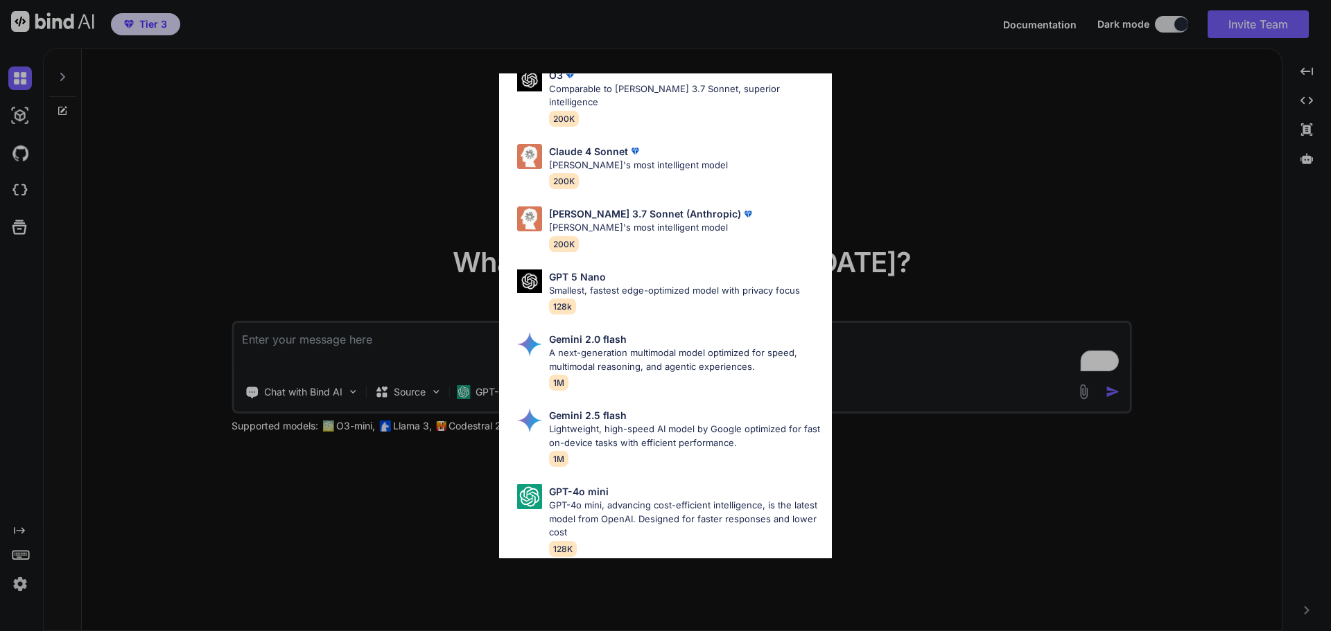
click at [932, 206] on div "All GPT 5 Mini Smaller, fast variant balancing speed and capability for light t…" at bounding box center [665, 315] width 1331 height 631
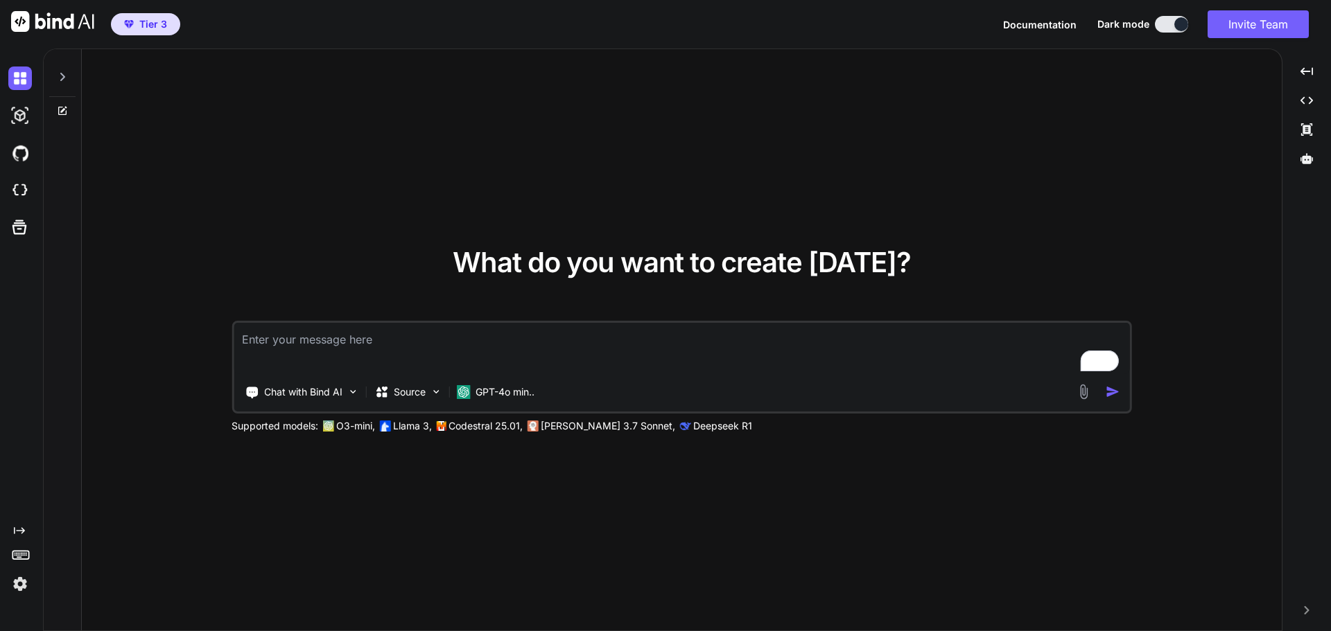
click at [60, 77] on icon at bounding box center [62, 76] width 11 height 11
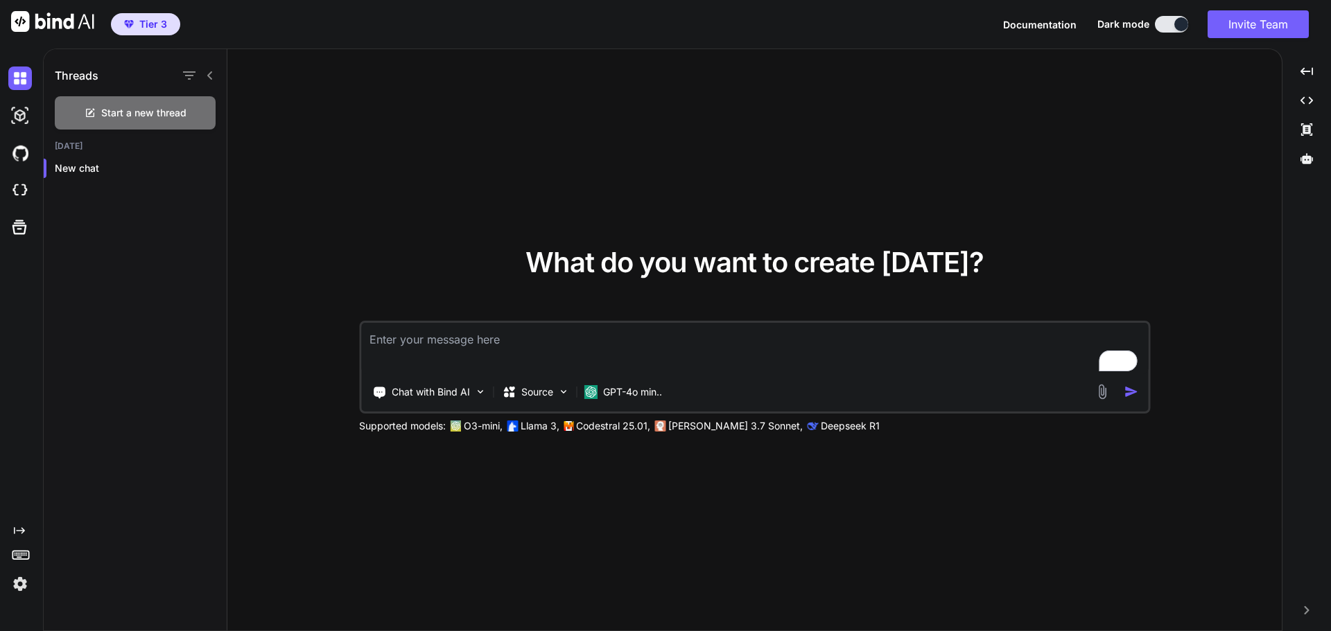
click at [208, 77] on icon at bounding box center [209, 75] width 11 height 11
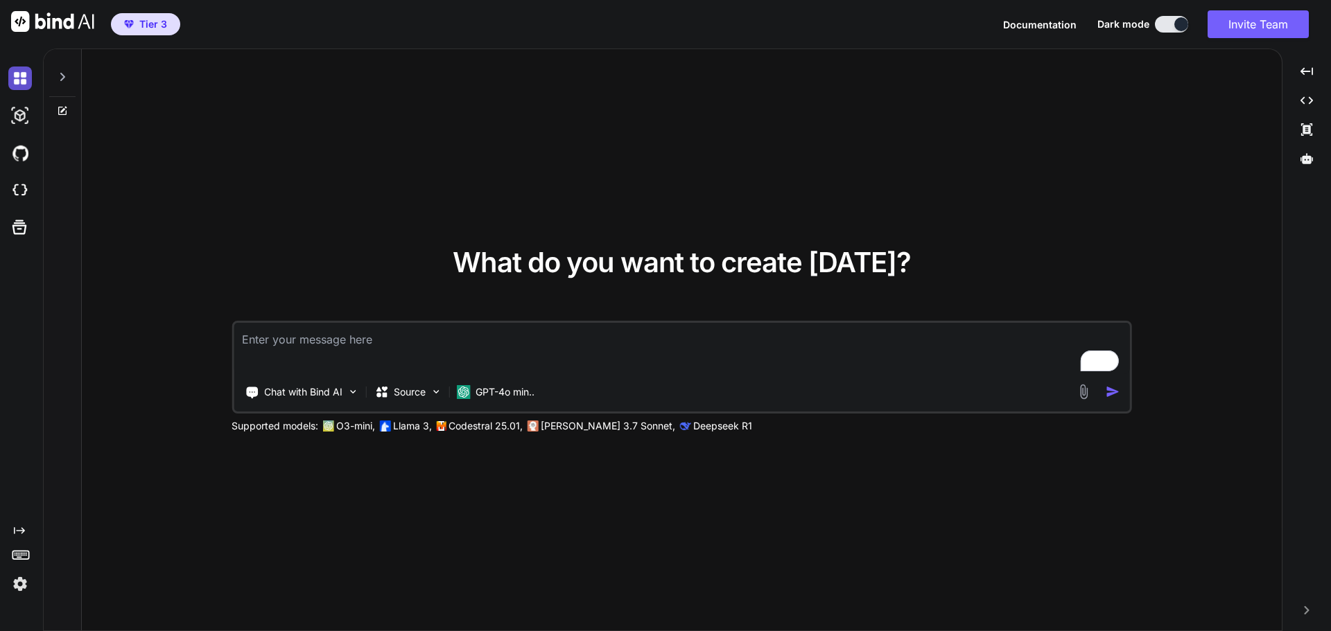
click at [16, 78] on img at bounding box center [20, 79] width 24 height 24
click at [21, 119] on img at bounding box center [20, 116] width 24 height 24
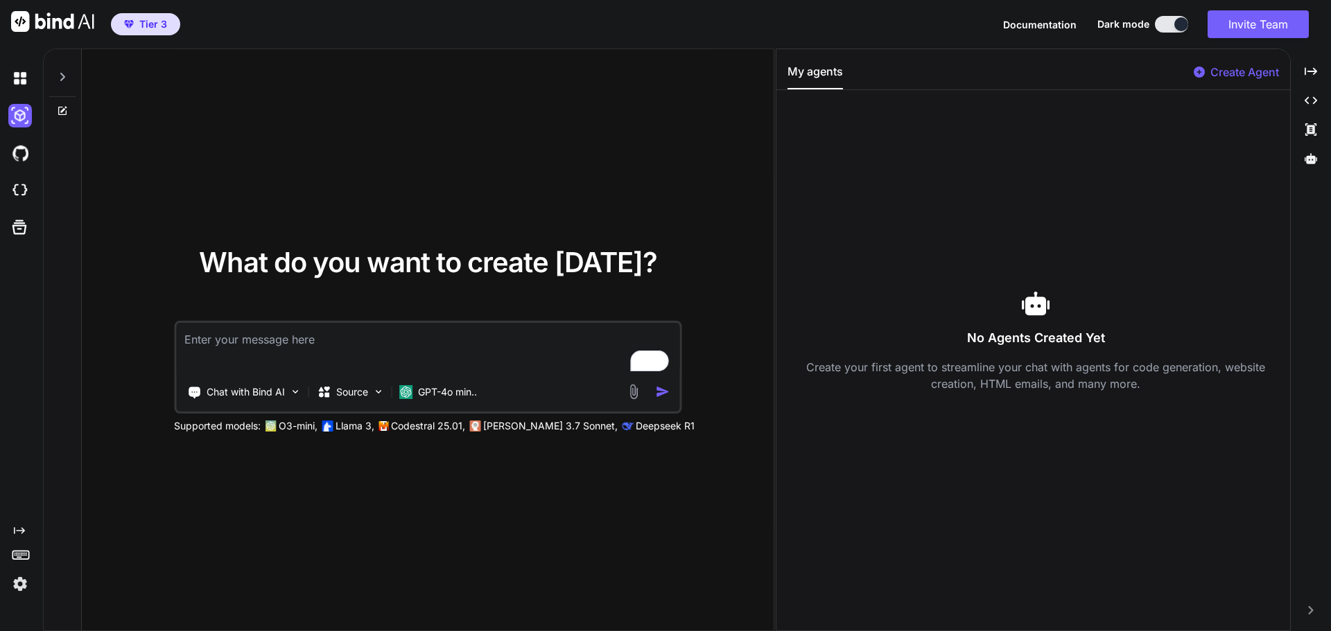
click at [1164, 25] on button at bounding box center [1171, 24] width 33 height 17
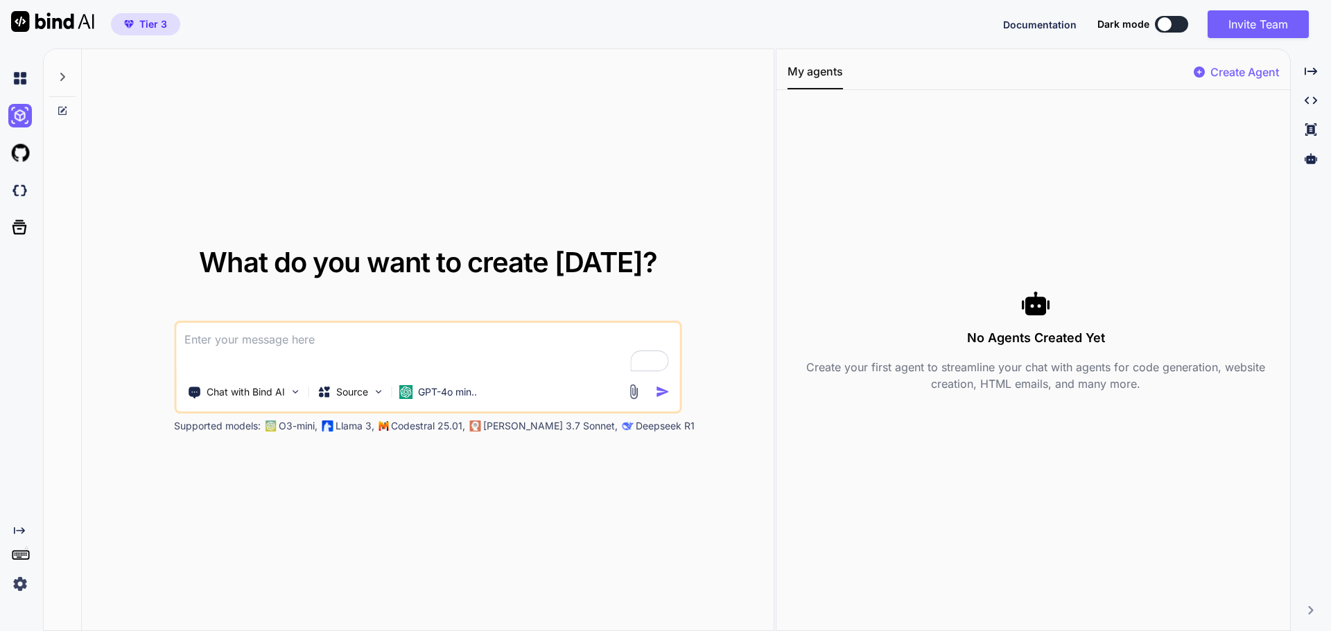
click at [1172, 23] on button at bounding box center [1171, 24] width 33 height 17
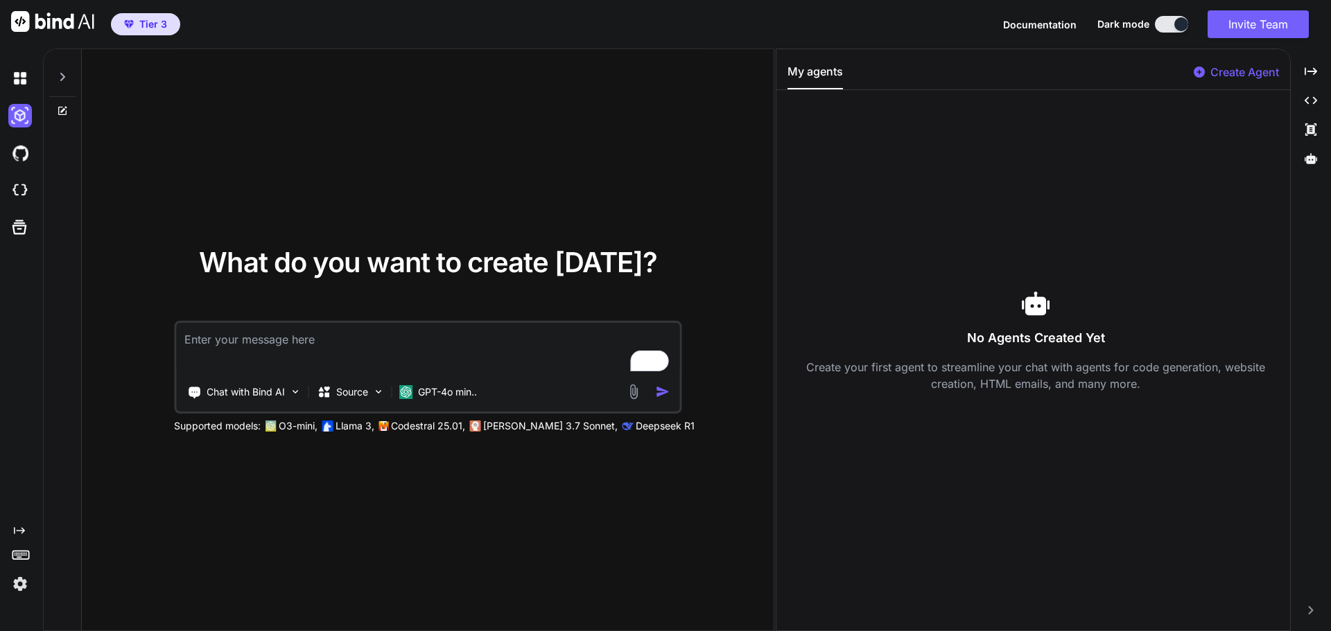
click at [1172, 23] on button at bounding box center [1171, 24] width 33 height 17
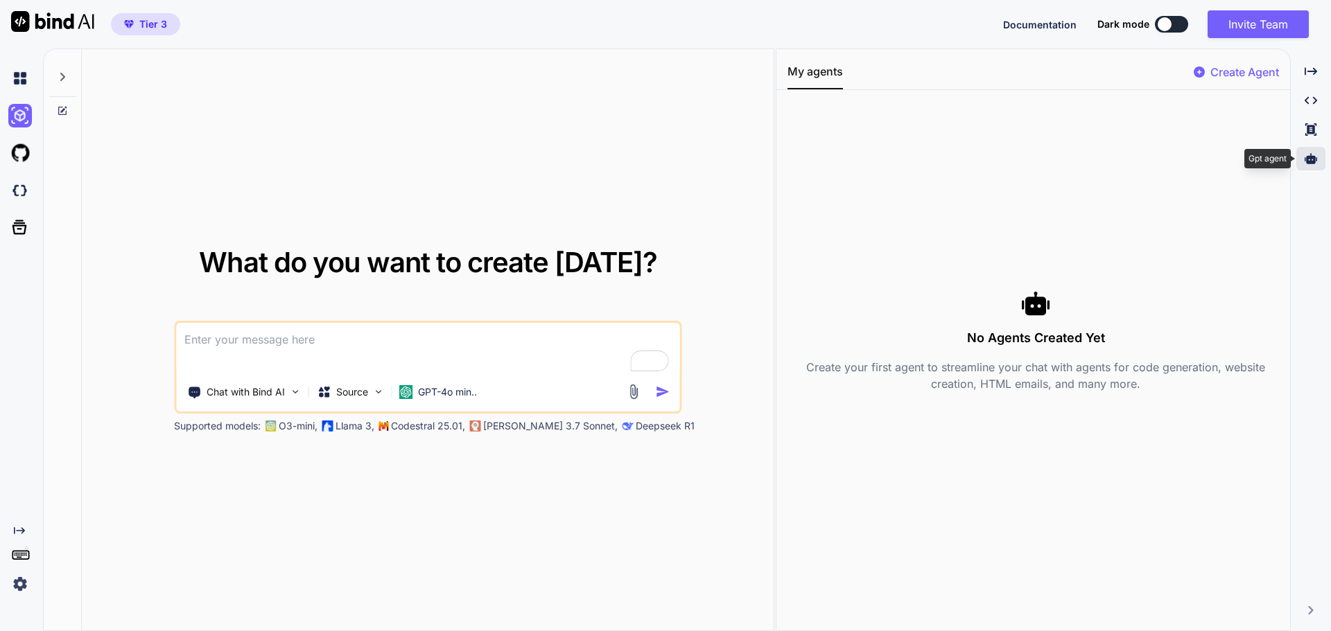
click at [1316, 166] on div at bounding box center [1310, 159] width 29 height 24
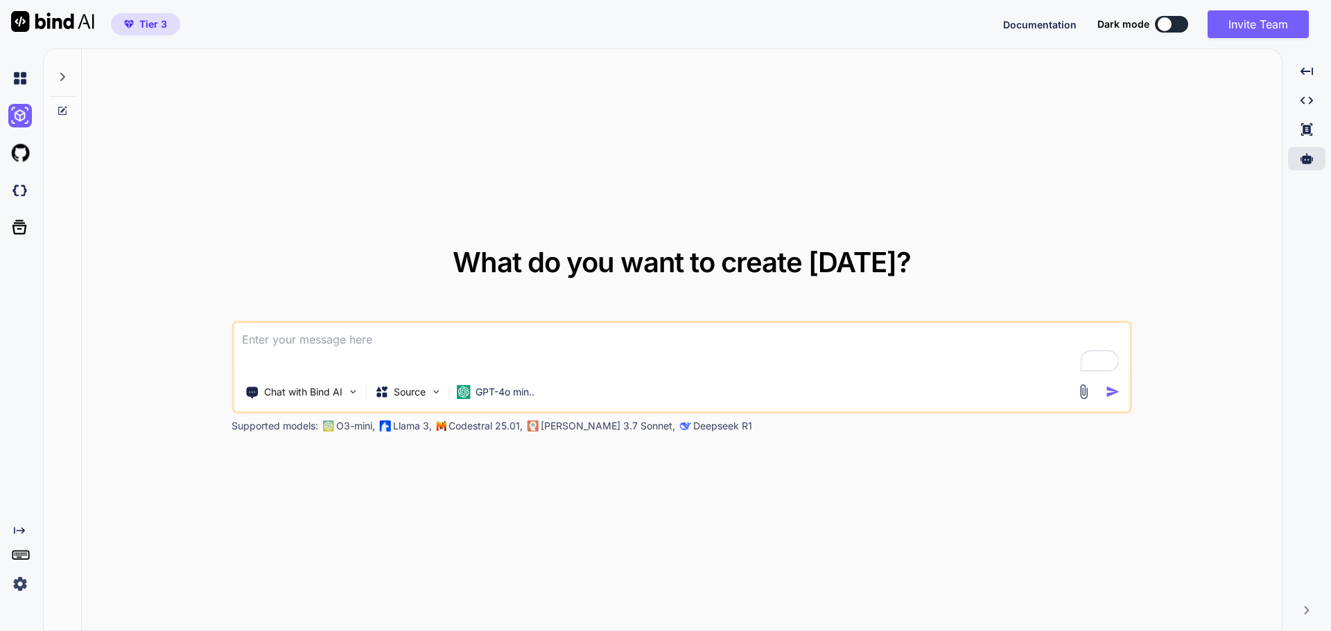
click at [1309, 171] on div "Created with Pixso. Created with Pixso. Created with Pixso." at bounding box center [1306, 118] width 37 height 116
click at [1310, 161] on icon at bounding box center [1306, 158] width 12 height 10
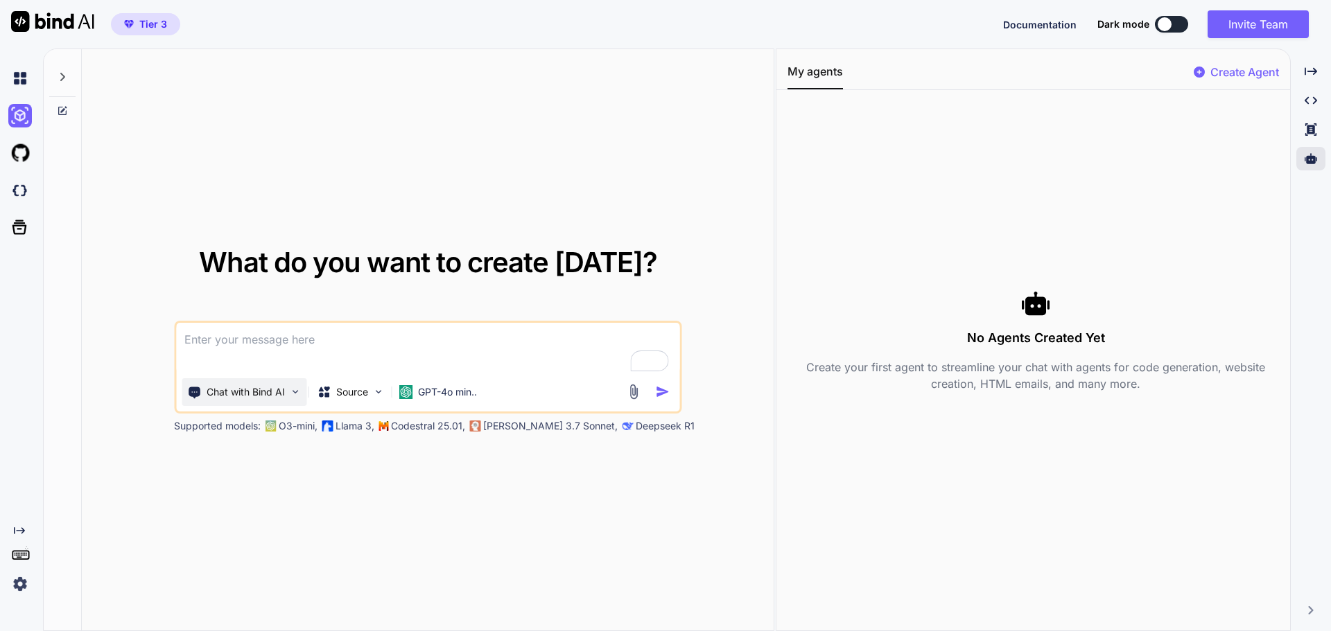
click at [286, 396] on div "Chat with Bind AI" at bounding box center [244, 392] width 125 height 28
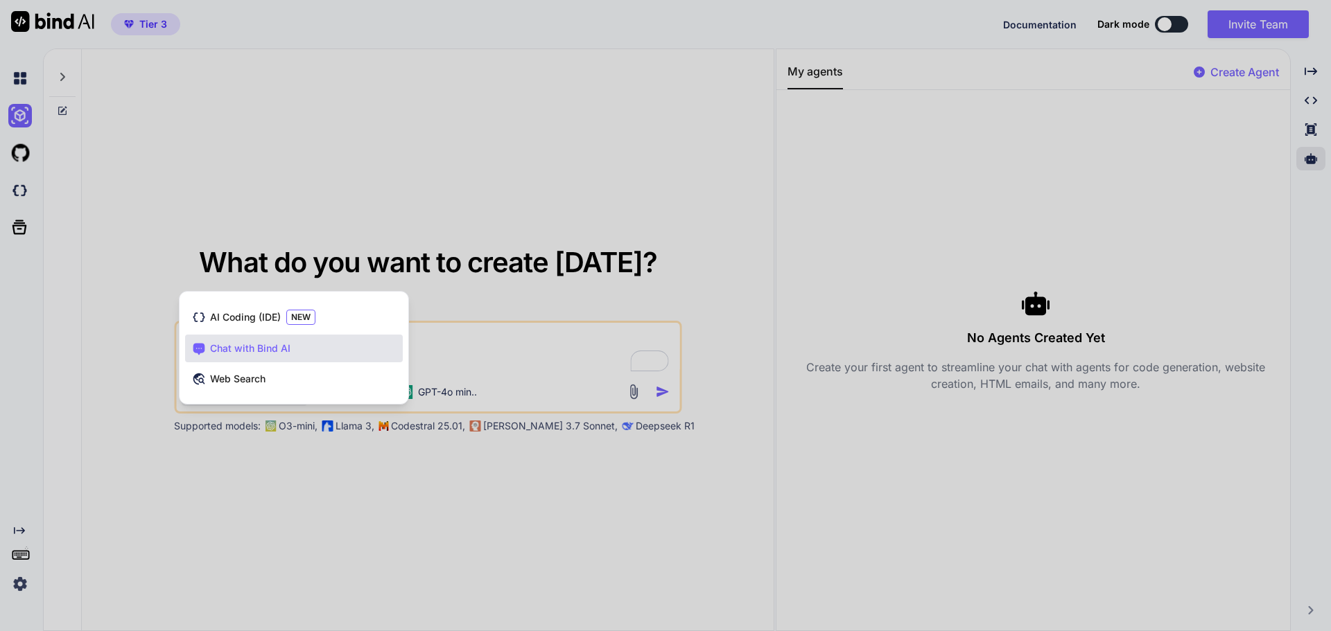
click at [137, 460] on div at bounding box center [665, 315] width 1331 height 631
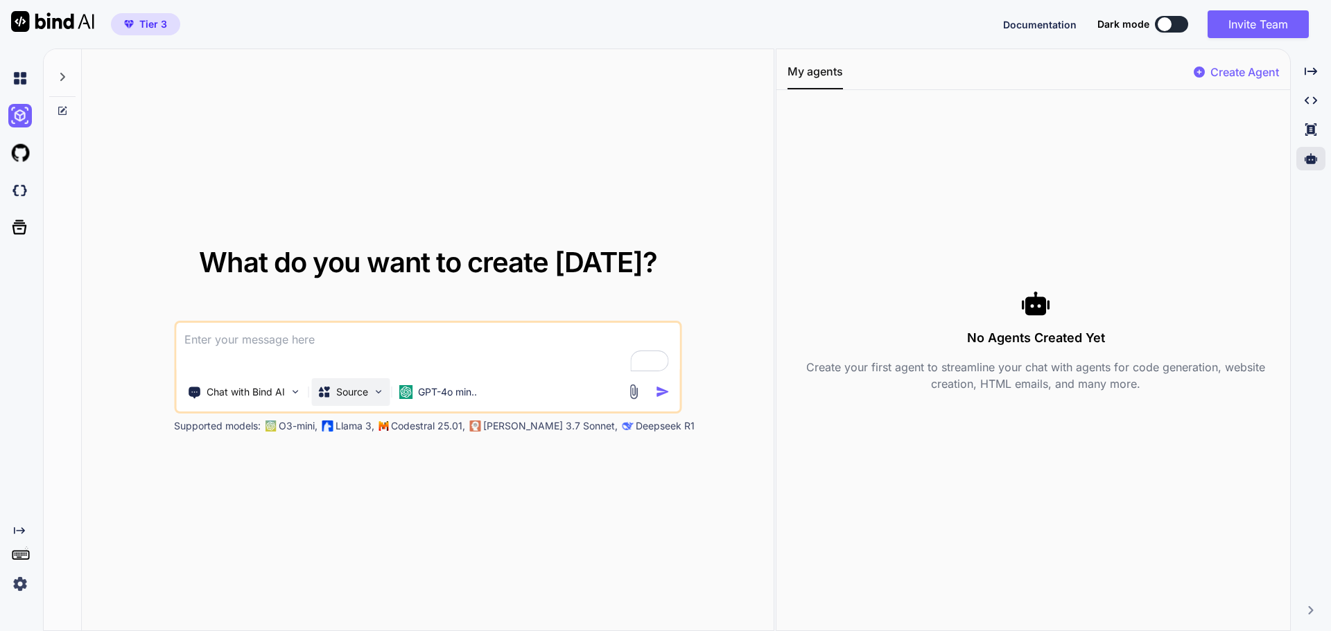
click at [375, 392] on img at bounding box center [378, 392] width 12 height 12
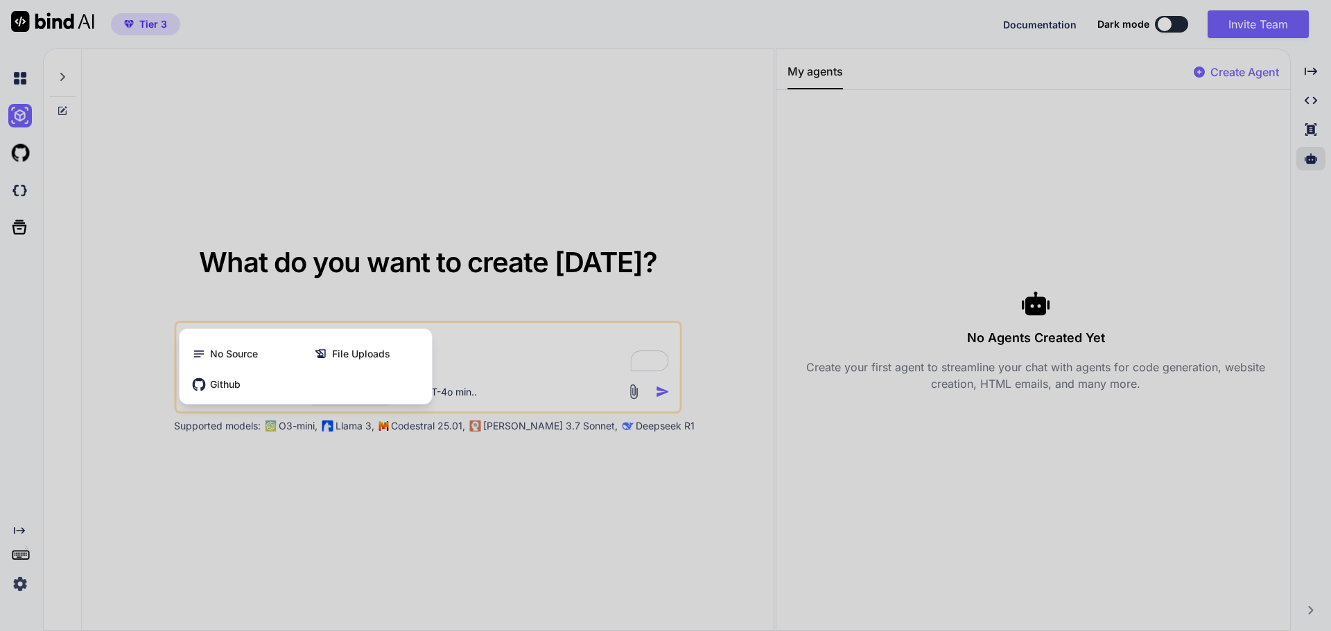
click at [383, 483] on div at bounding box center [665, 315] width 1331 height 631
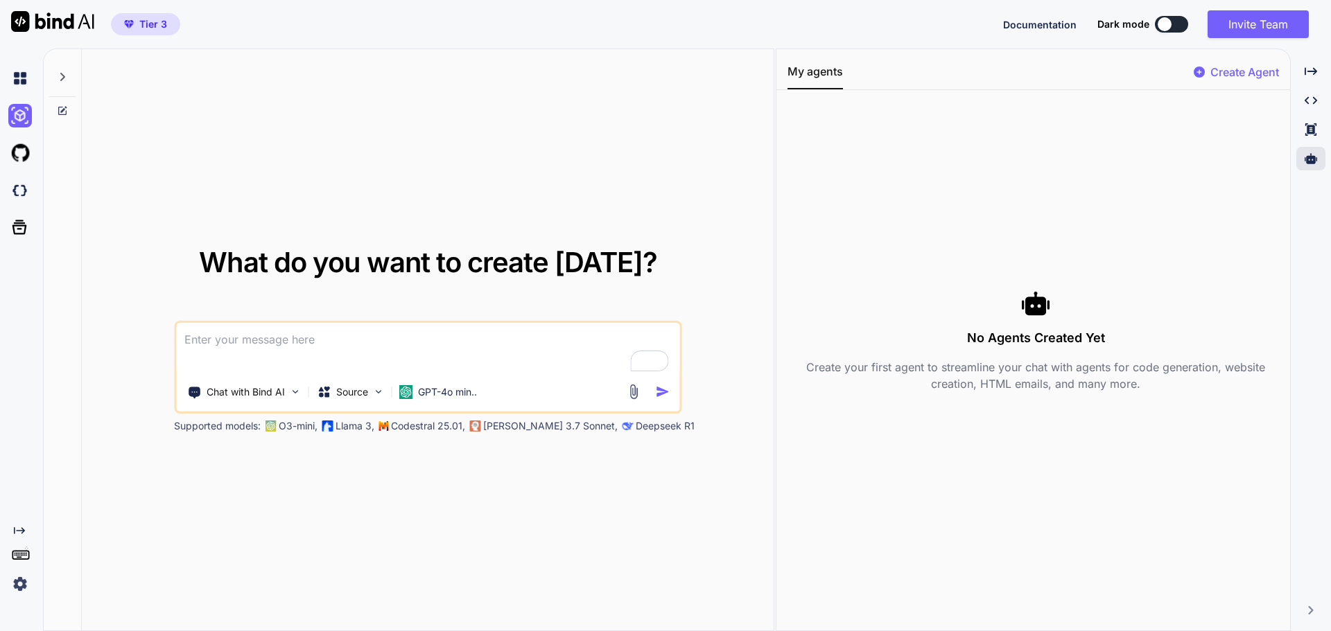
click at [28, 581] on img at bounding box center [20, 585] width 24 height 24
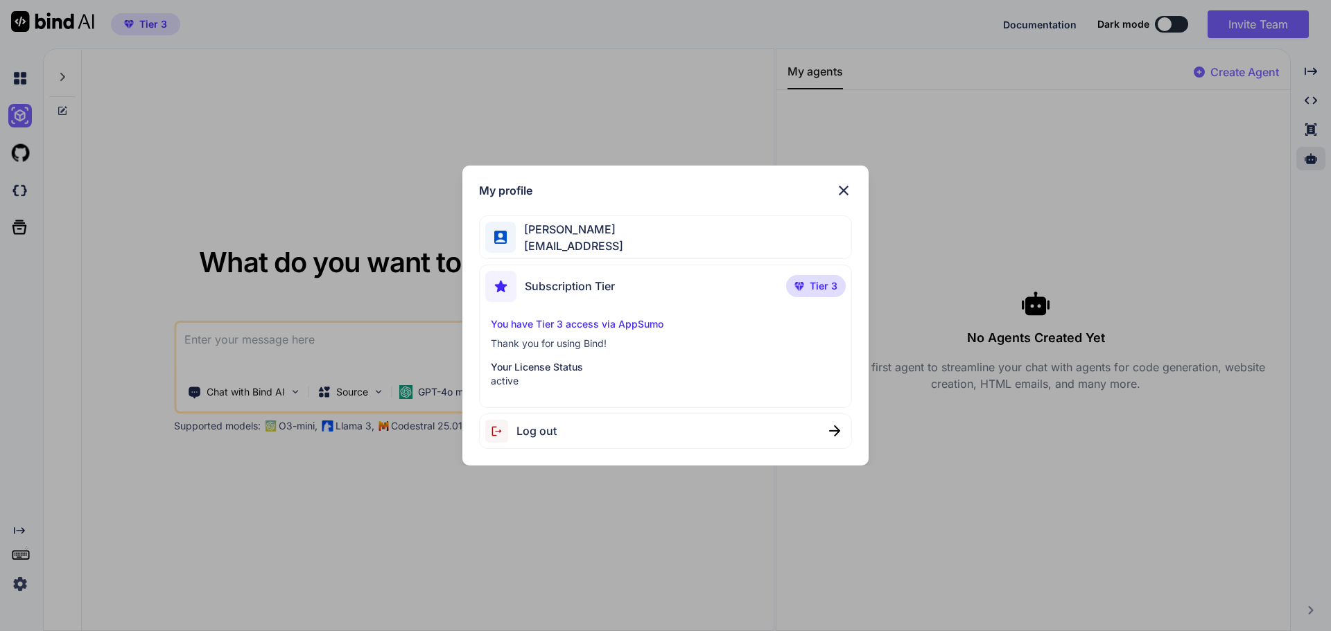
click at [847, 189] on img at bounding box center [843, 190] width 17 height 17
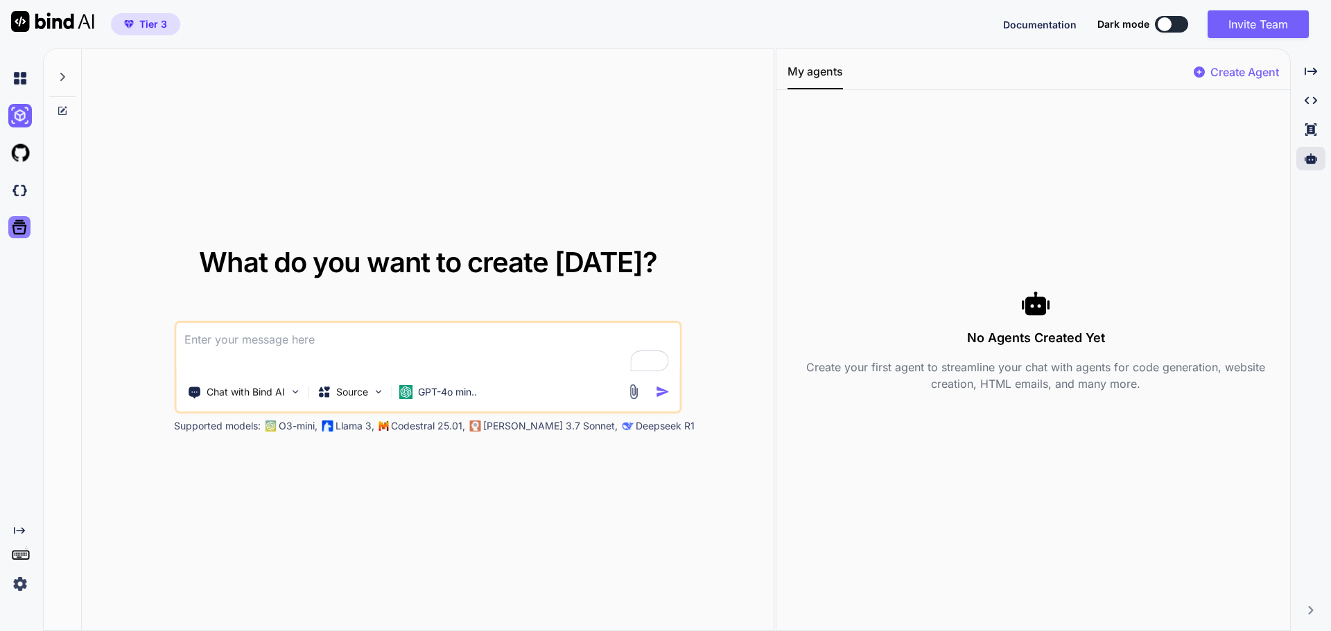
click at [19, 231] on icon at bounding box center [19, 227] width 19 height 19
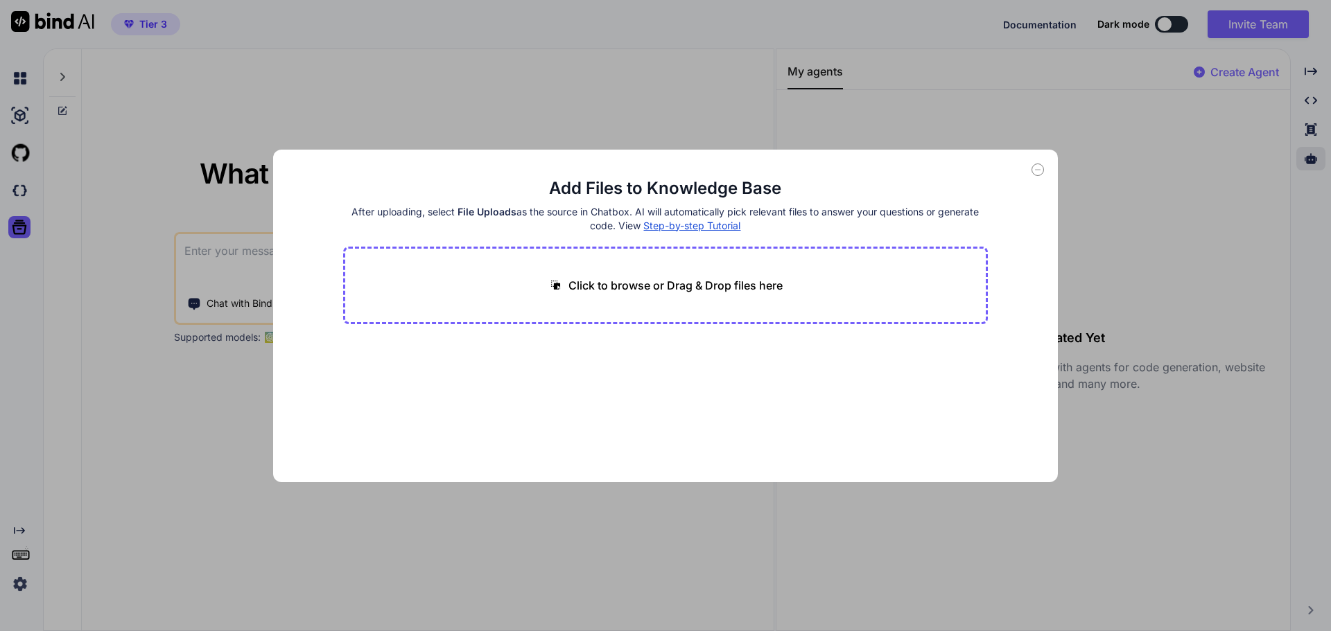
click at [1036, 171] on icon at bounding box center [1037, 170] width 12 height 12
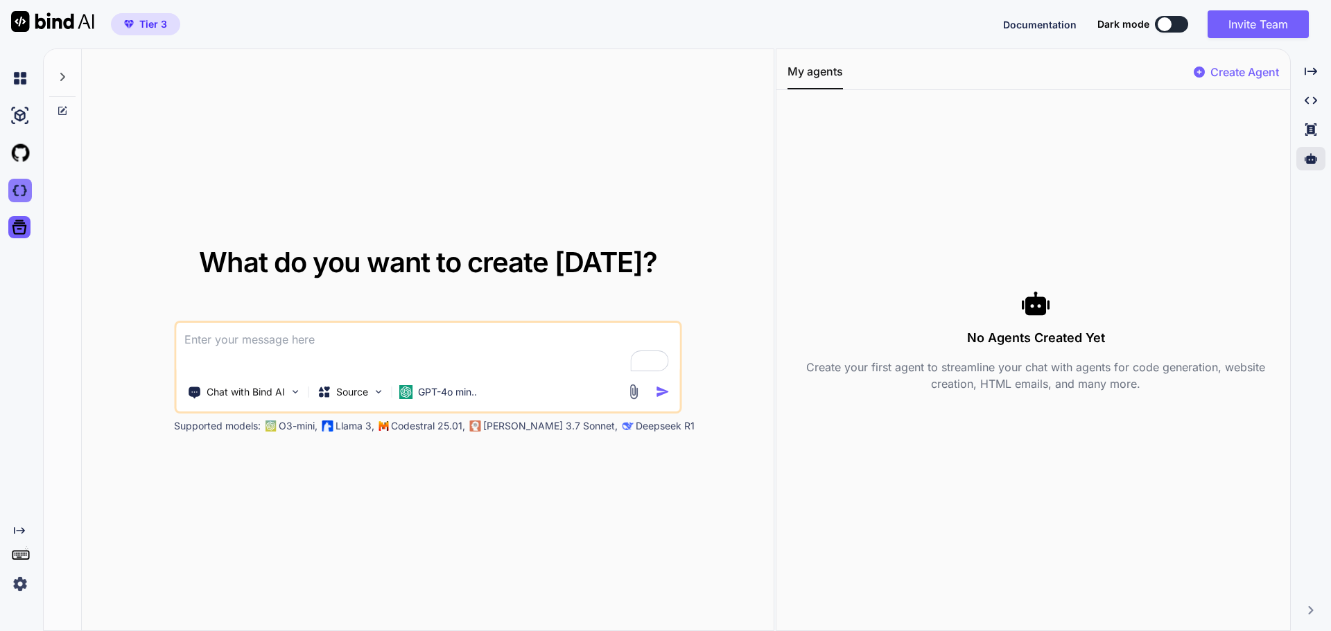
click at [17, 200] on img at bounding box center [20, 191] width 24 height 24
click at [164, 19] on span "Tier 3" at bounding box center [153, 24] width 28 height 14
click at [13, 584] on img at bounding box center [20, 585] width 24 height 24
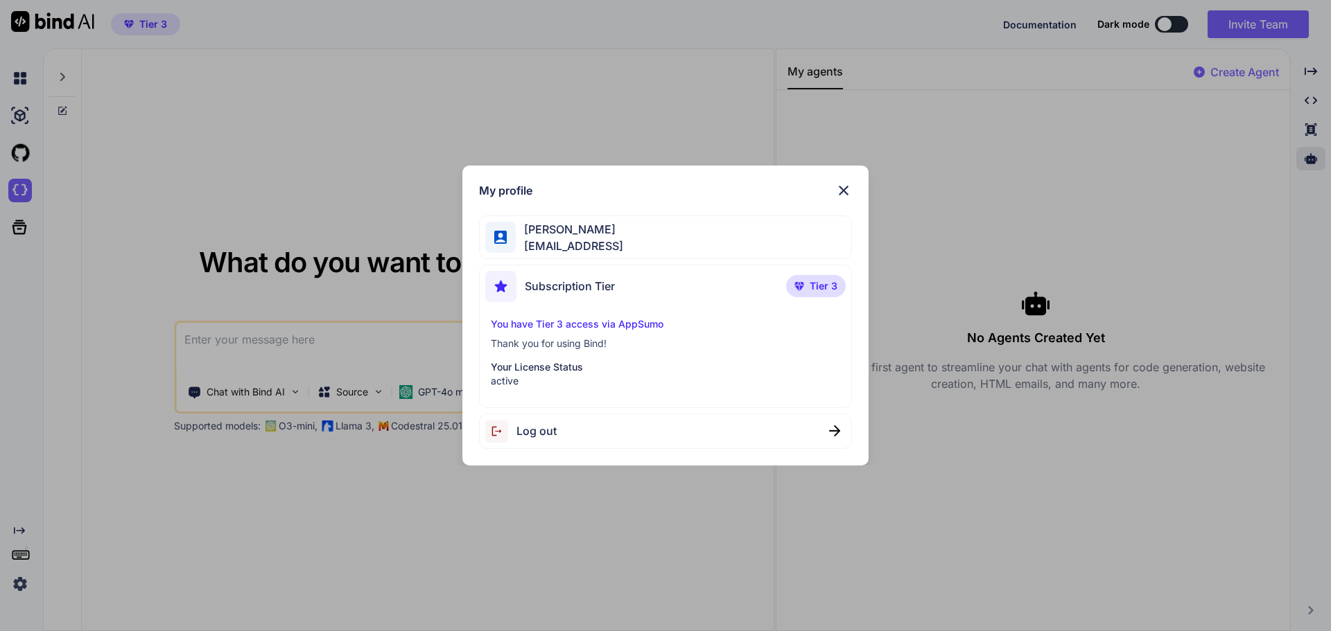
click at [635, 322] on p "You have Tier 3 access via AppSumo" at bounding box center [666, 324] width 350 height 14
click at [392, 299] on div "My profile elie braks elie@virtualix.ai Subscription Tier Tier 3 You have Tier …" at bounding box center [665, 315] width 1331 height 631
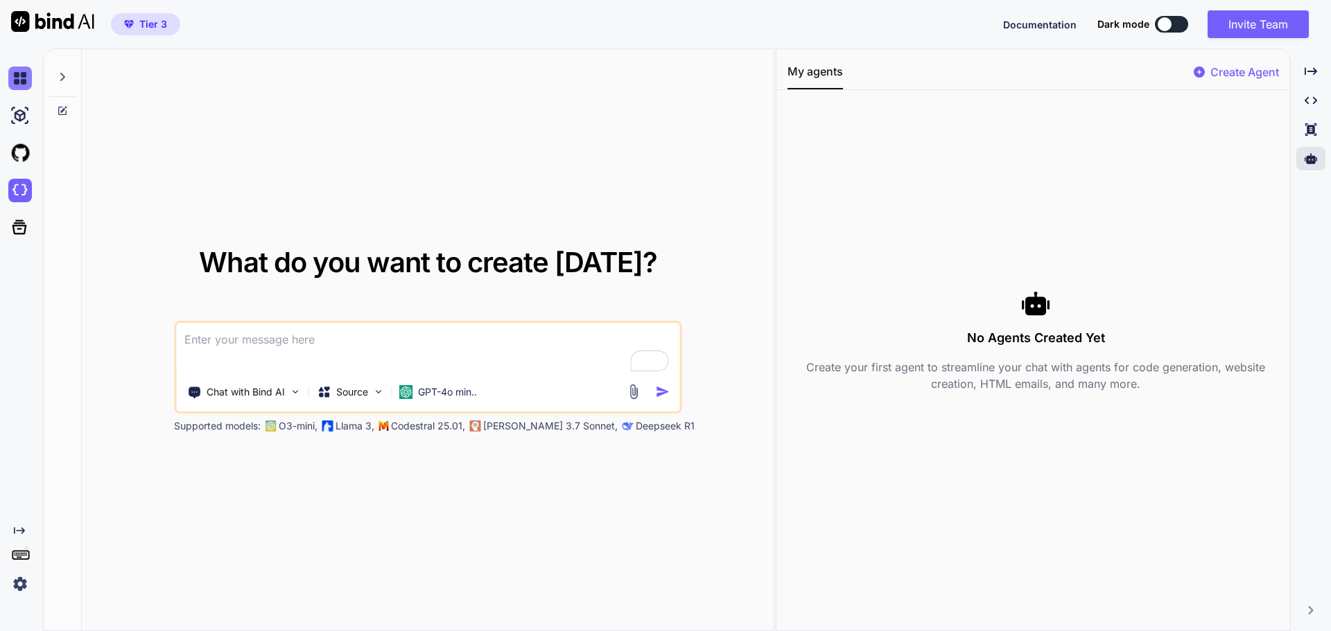
click at [10, 76] on img at bounding box center [20, 79] width 24 height 24
click at [448, 387] on p "GPT-4o min.." at bounding box center [447, 392] width 59 height 14
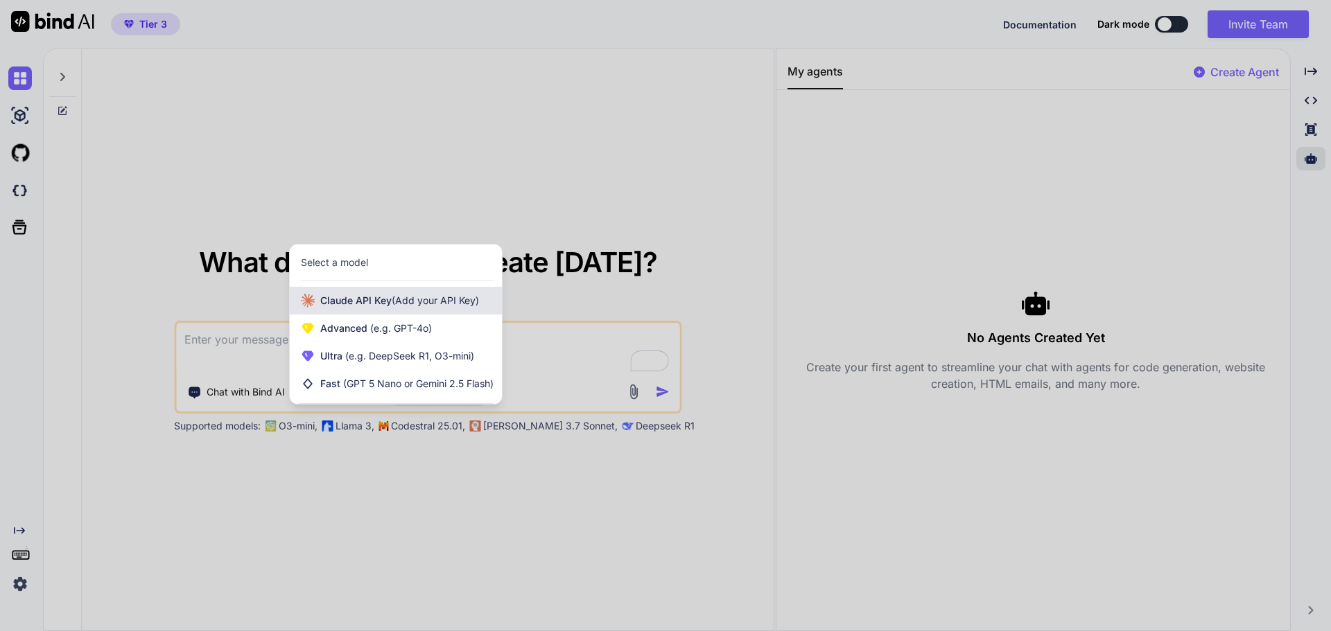
click at [475, 302] on span "(Add your API Key)" at bounding box center [435, 301] width 87 height 12
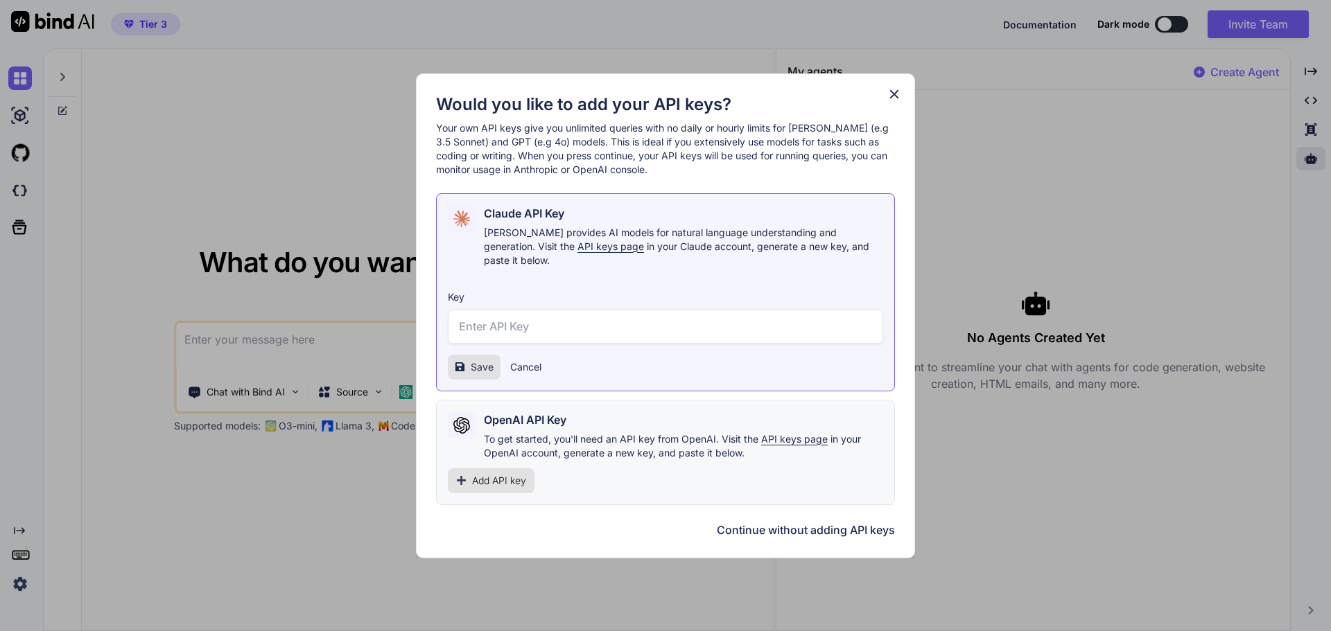
click at [897, 98] on icon at bounding box center [894, 93] width 9 height 9
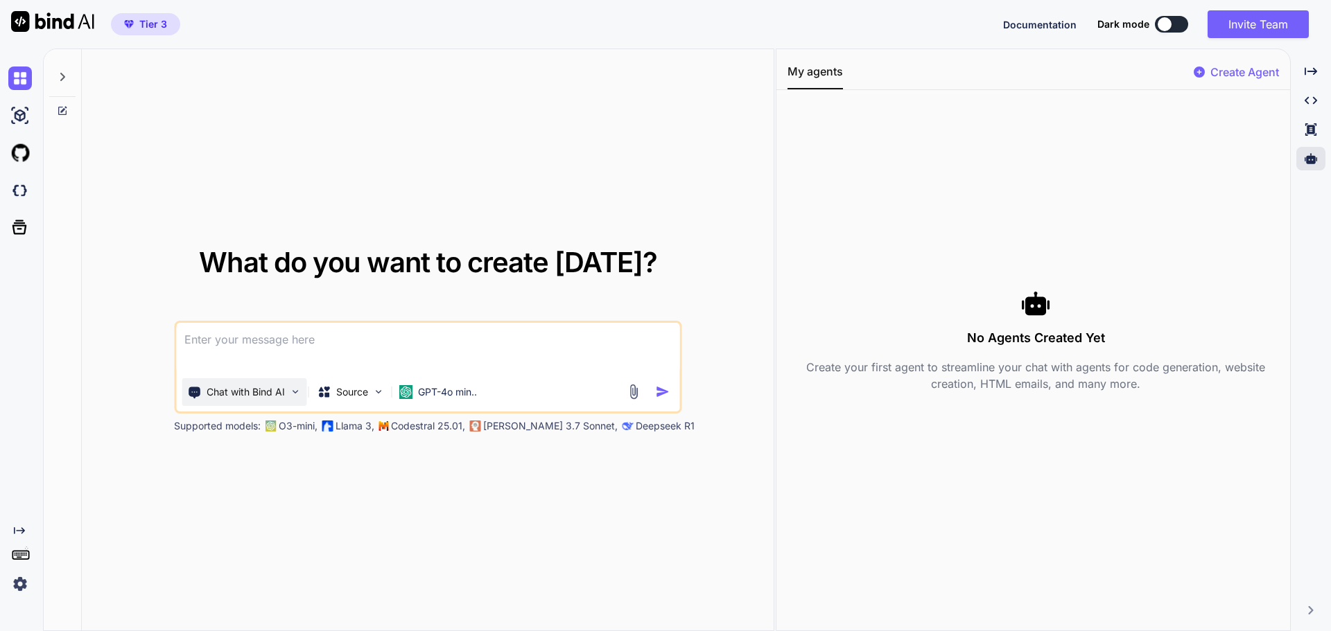
click at [283, 395] on p "Chat with Bind AI" at bounding box center [246, 392] width 78 height 14
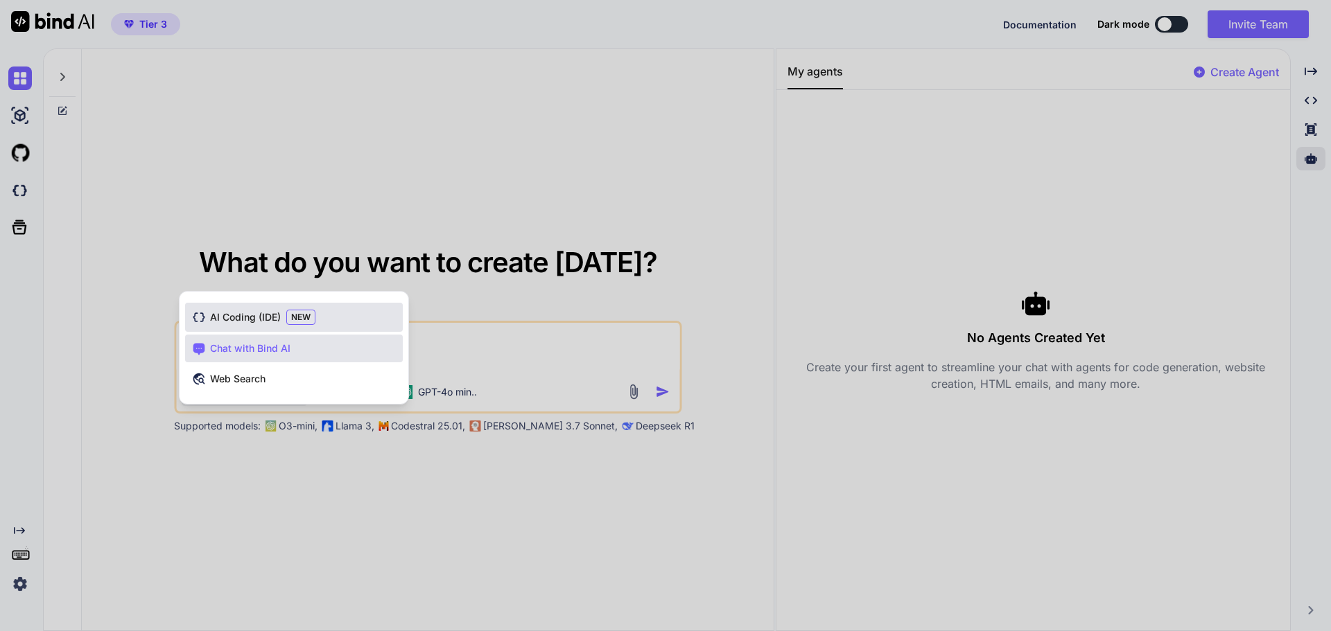
click at [258, 322] on span "AI Coding (IDE)" at bounding box center [245, 318] width 71 height 14
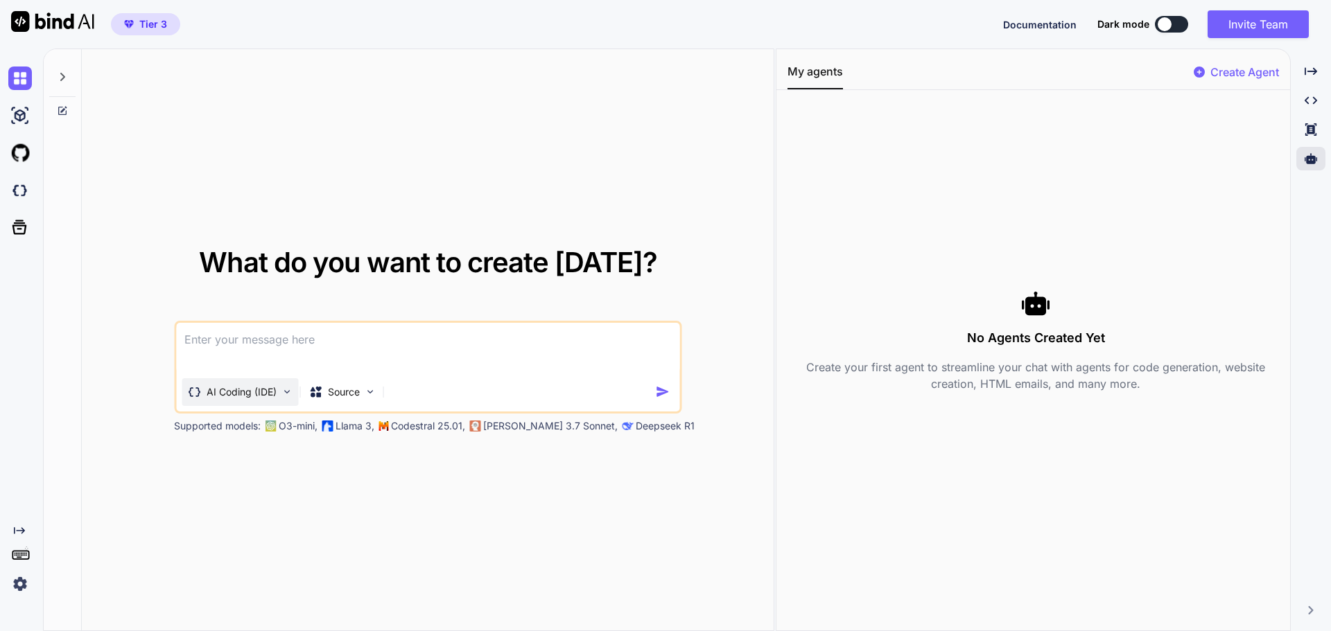
click at [228, 401] on div "AI Coding (IDE)" at bounding box center [240, 392] width 116 height 28
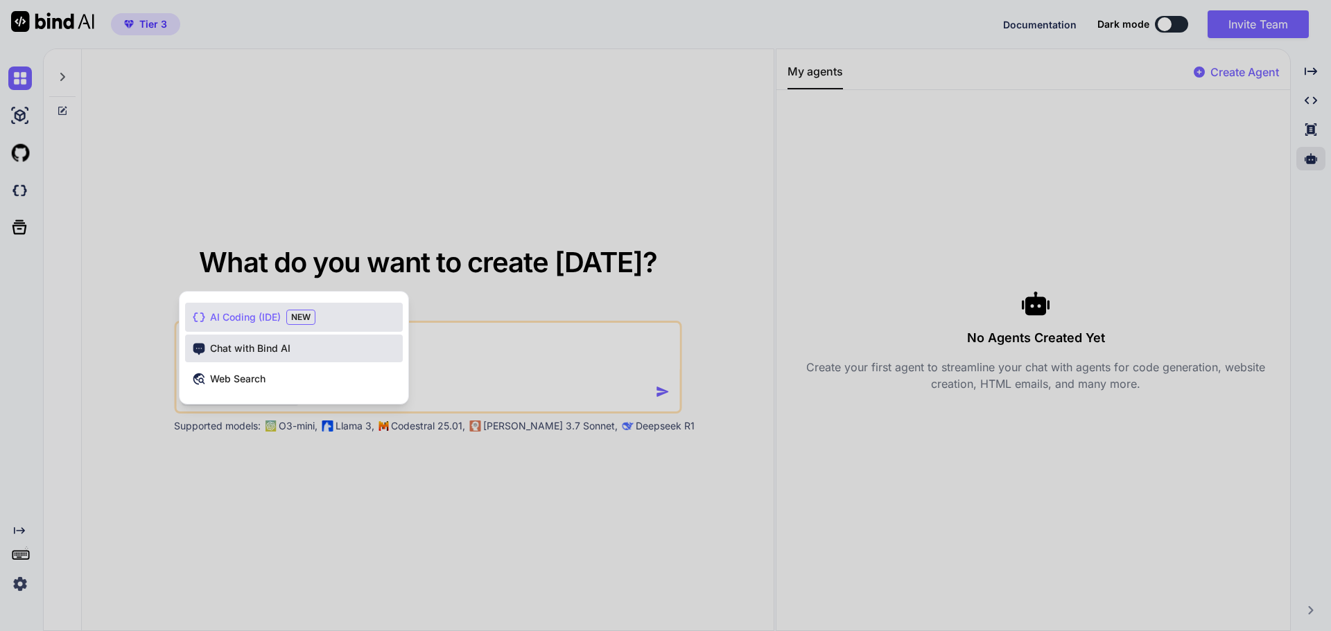
click at [249, 335] on div "Chat with Bind AI" at bounding box center [294, 349] width 218 height 28
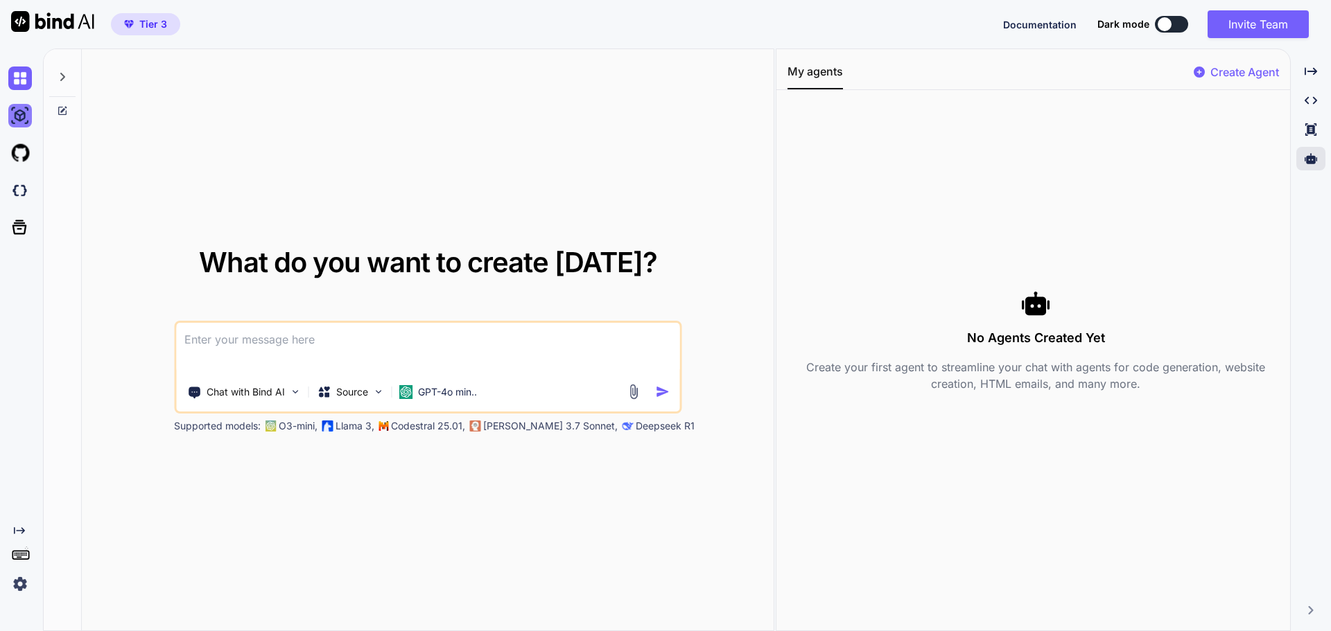
click at [17, 110] on img at bounding box center [20, 116] width 24 height 24
click at [29, 153] on img at bounding box center [20, 153] width 24 height 24
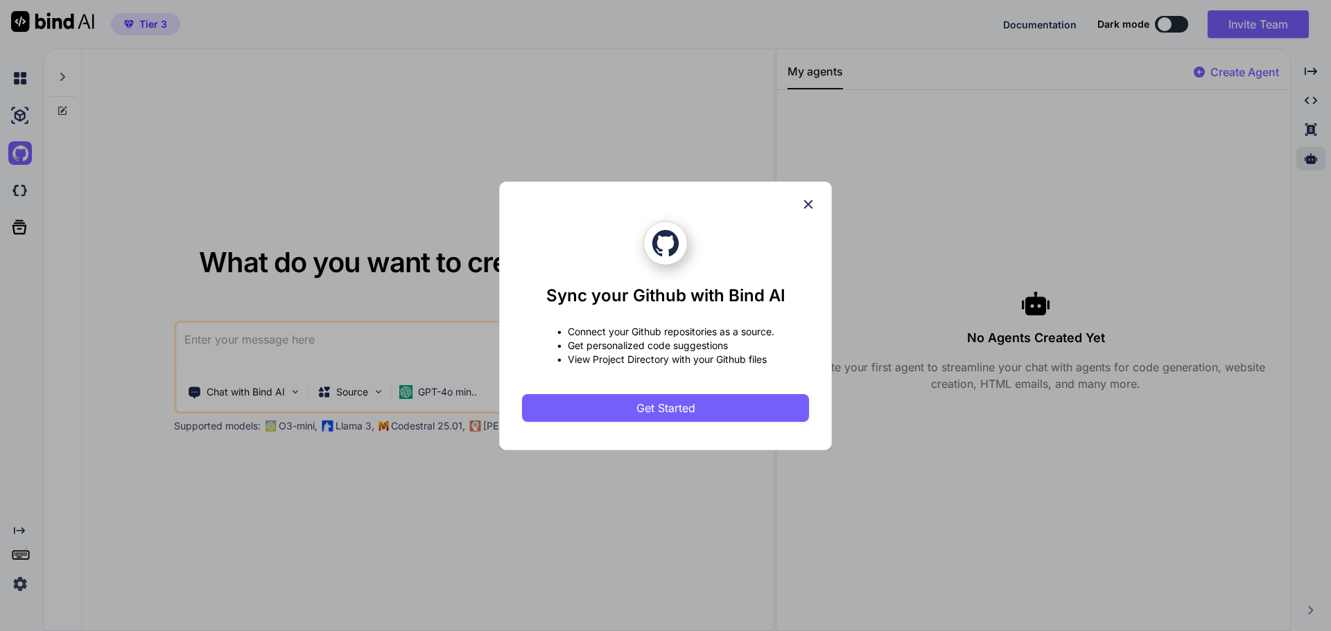
click at [810, 204] on icon at bounding box center [808, 204] width 15 height 15
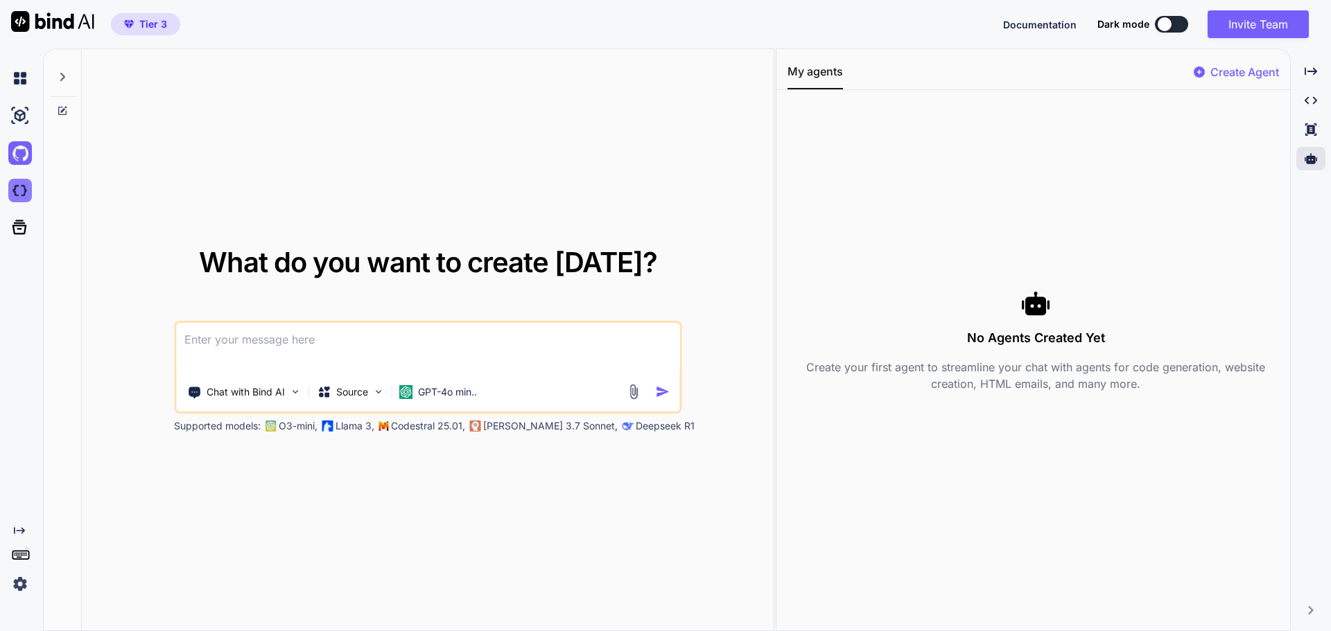
click at [24, 189] on img at bounding box center [20, 191] width 24 height 24
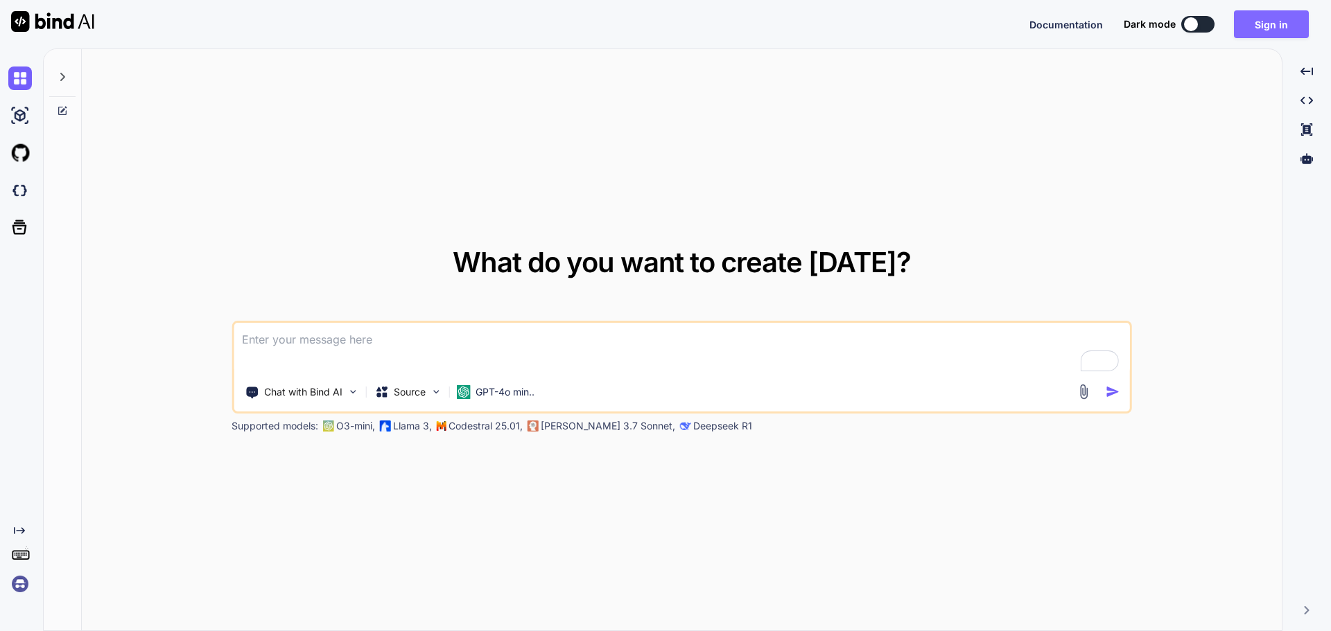
click at [1257, 28] on button "Sign in" at bounding box center [1271, 24] width 75 height 28
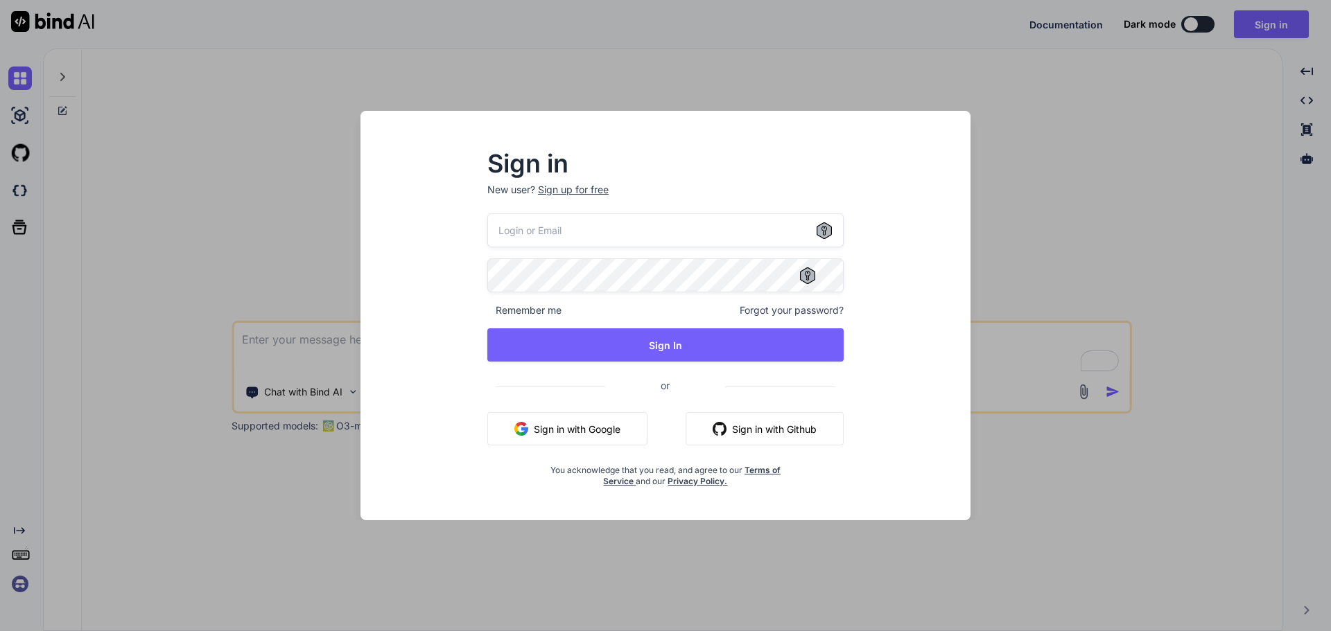
click at [663, 232] on input "email" at bounding box center [665, 230] width 356 height 34
type input "elie@virtualix.ai"
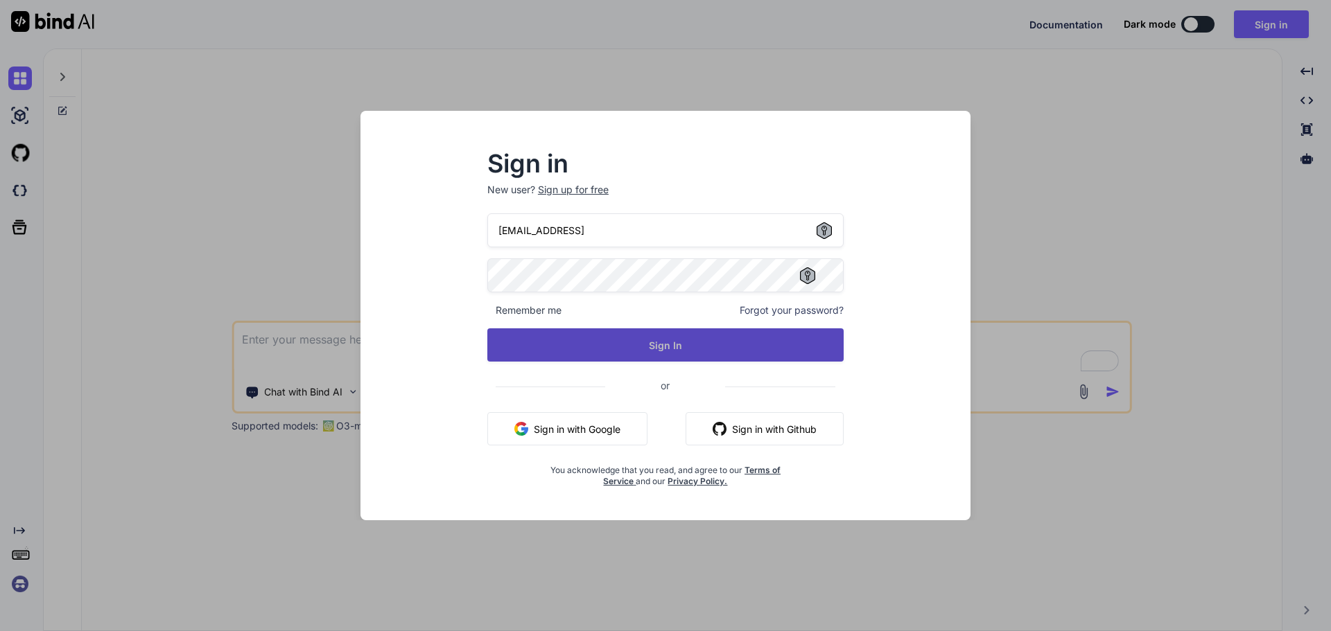
click at [728, 347] on button "Sign In" at bounding box center [665, 345] width 356 height 33
click at [718, 353] on button "Sign In" at bounding box center [665, 345] width 356 height 33
click at [705, 343] on button "Sign In" at bounding box center [665, 345] width 356 height 33
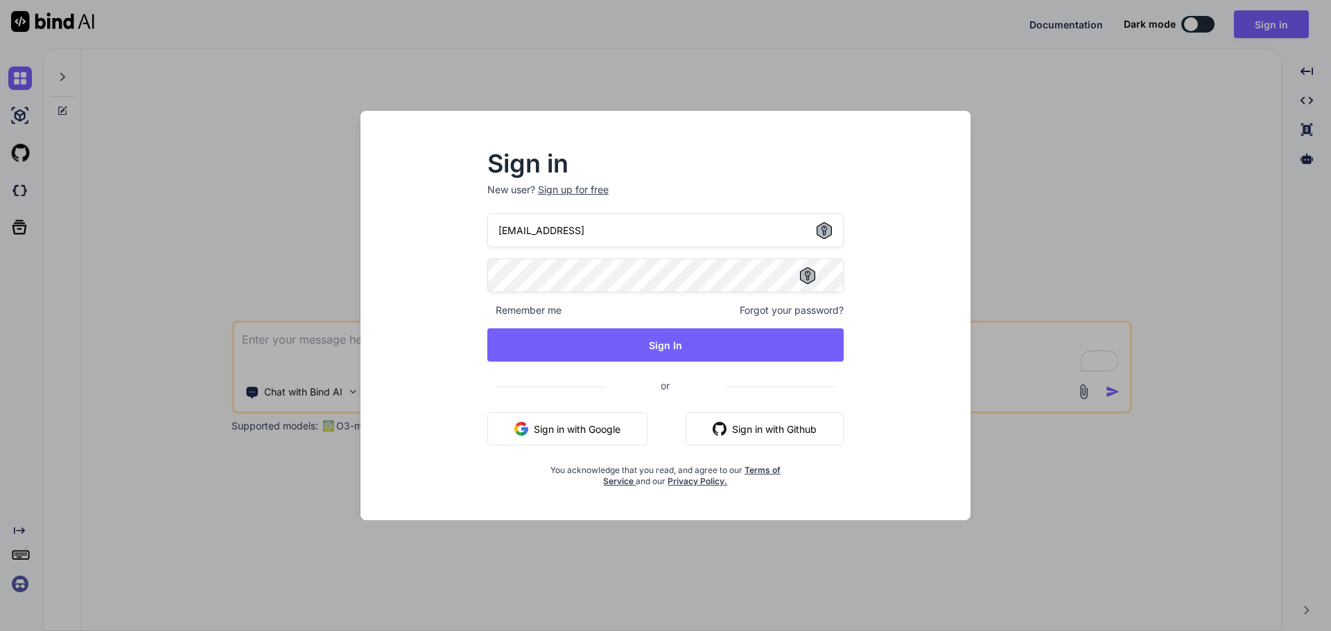
click at [1021, 191] on div "Sign in New user? Sign up for free elie@virtualix.ai Remember me Forgot your pa…" at bounding box center [665, 315] width 1331 height 631
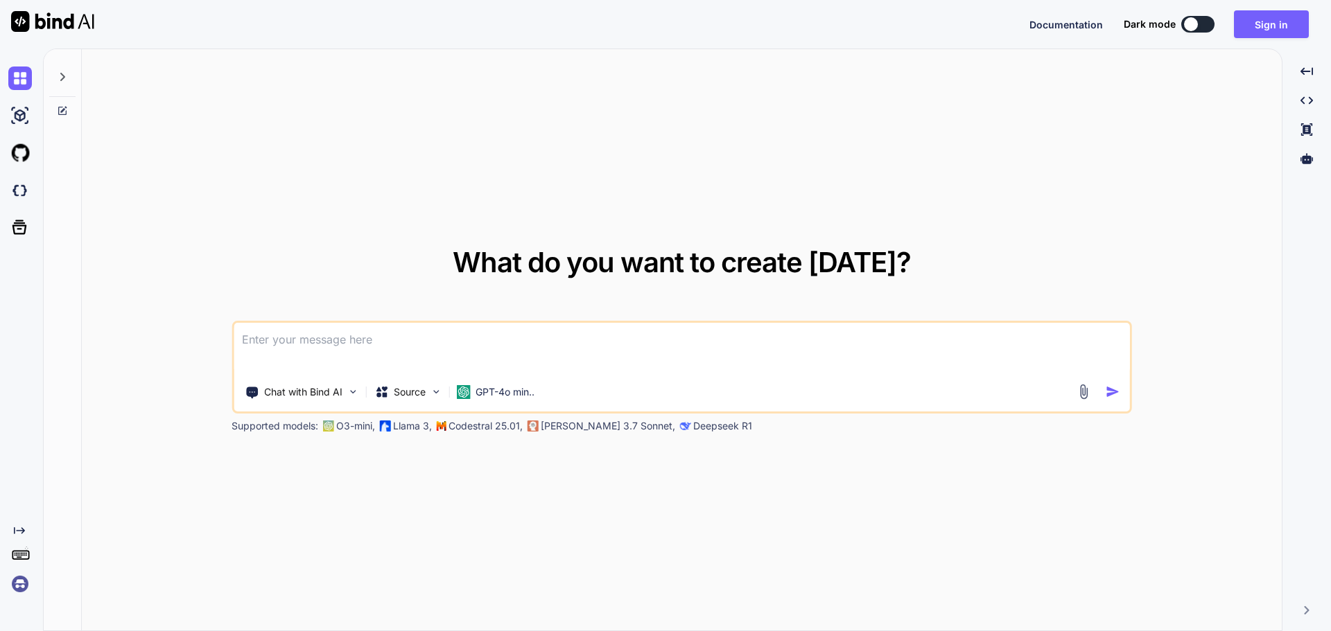
type textarea "x"
click at [1280, 33] on button "Sign in" at bounding box center [1271, 24] width 75 height 28
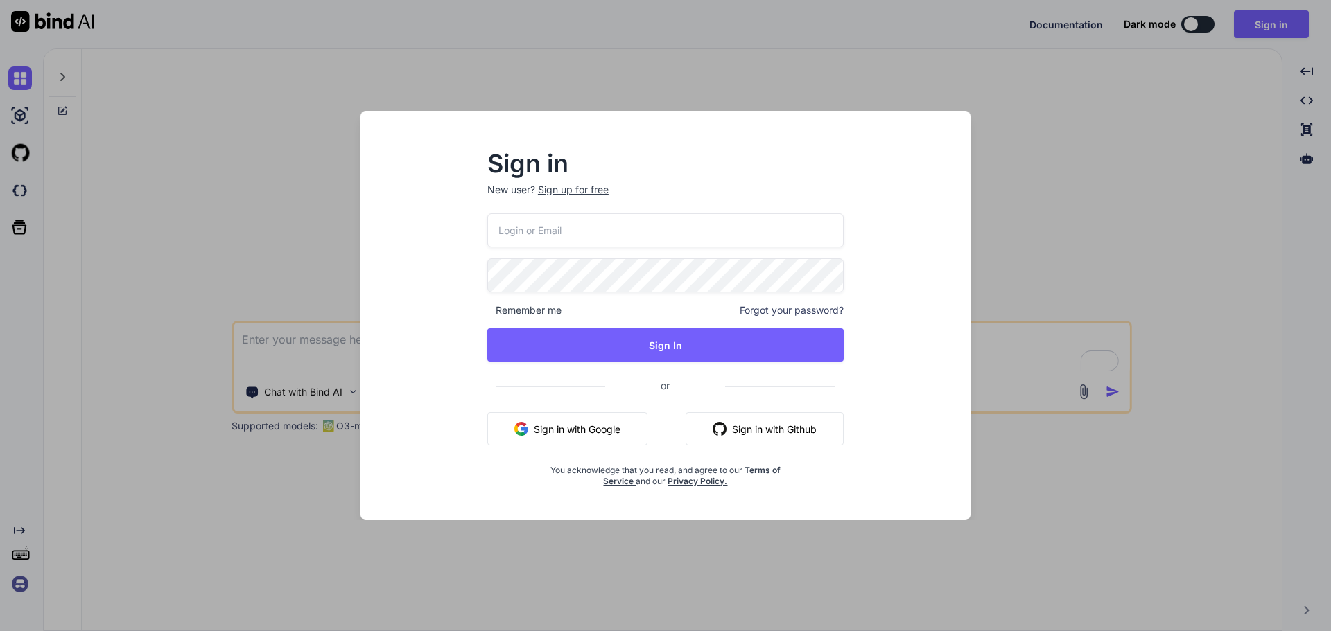
type input "elie@virtualix.ai"
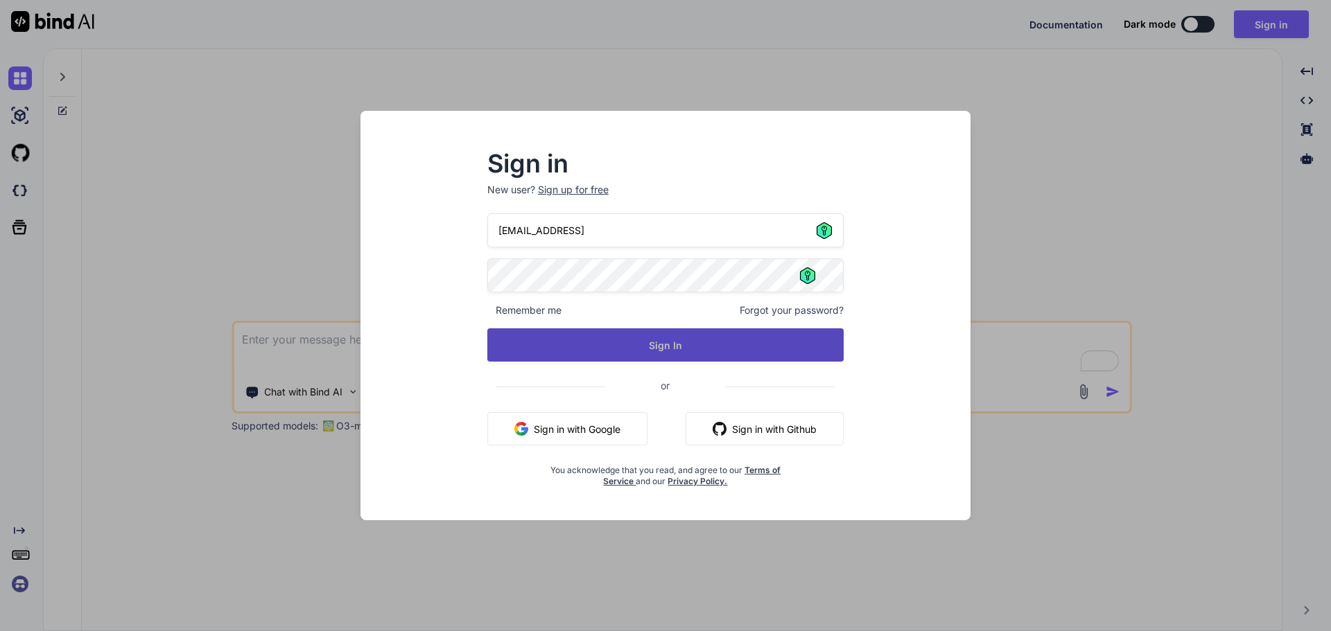
click at [715, 332] on button "Sign In" at bounding box center [665, 345] width 356 height 33
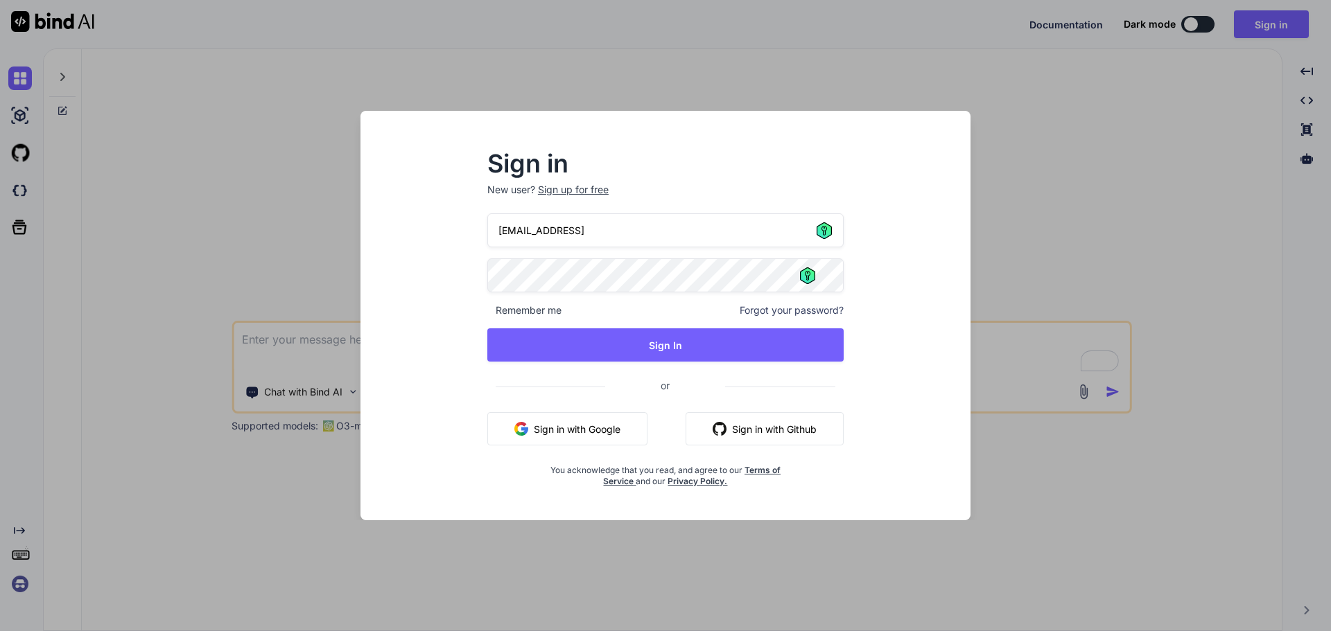
click at [1072, 236] on div "Sign in New user? Sign up for free elie@virtualix.ai Remember me Forgot your pa…" at bounding box center [665, 315] width 1331 height 631
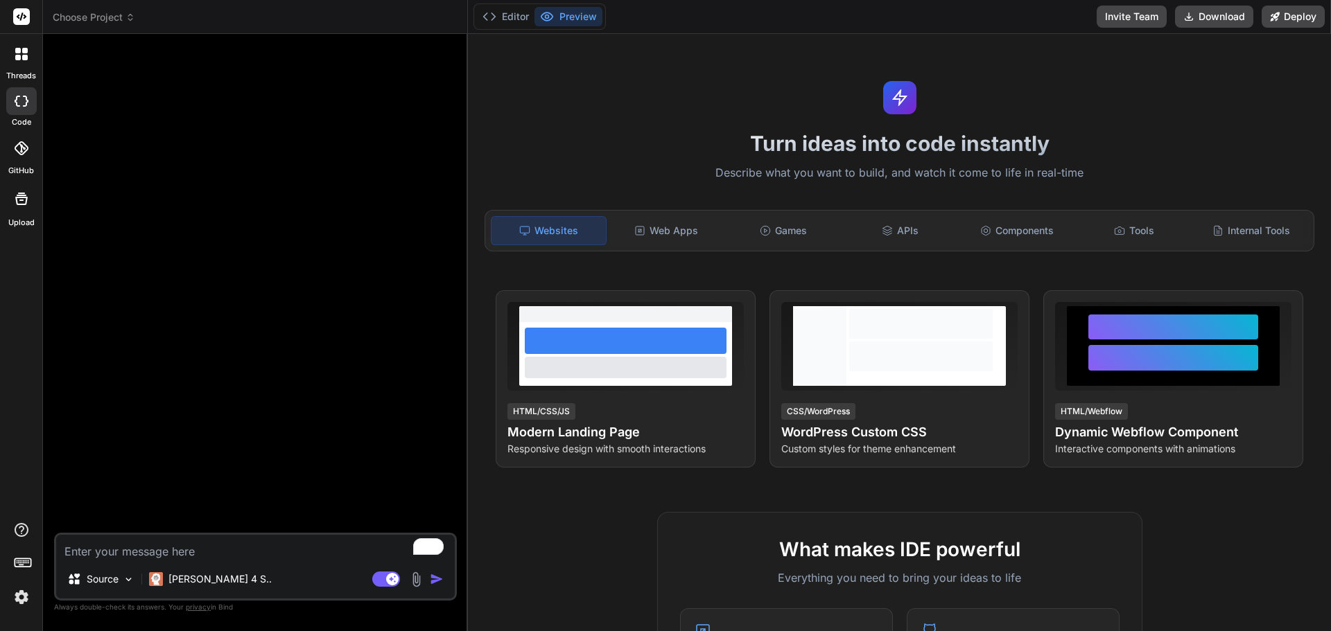
type textarea "x"
click at [1158, 238] on div "Tools" at bounding box center [1134, 230] width 114 height 29
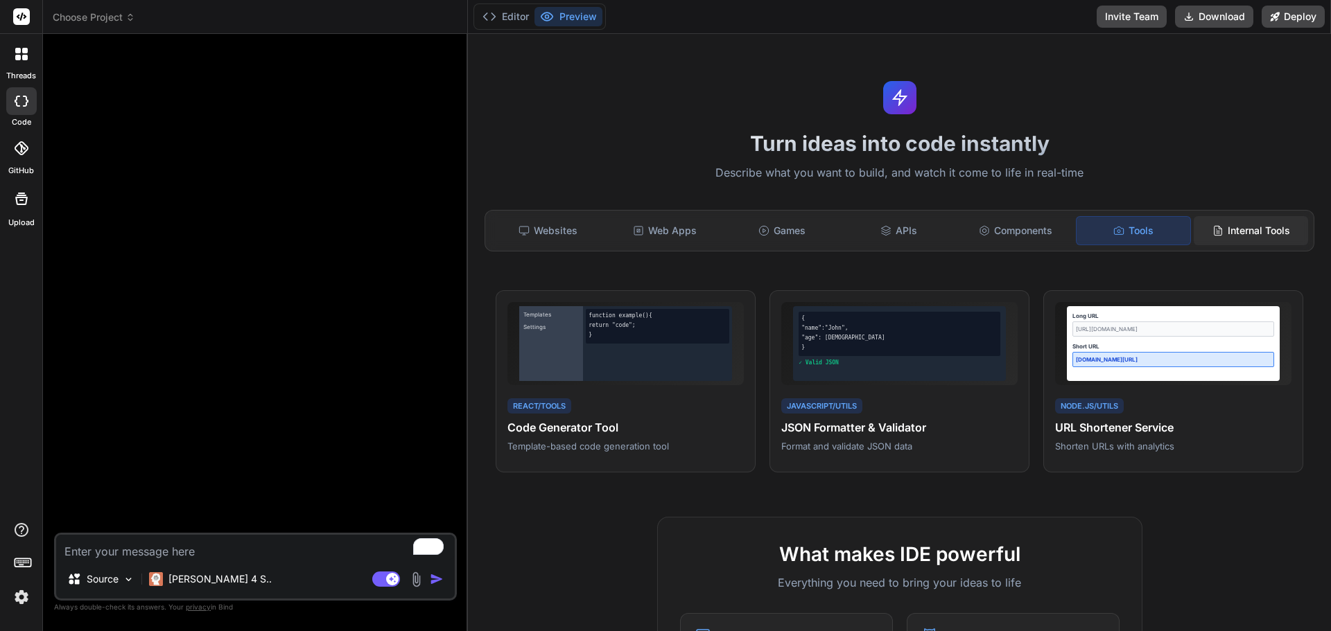
click at [1254, 216] on div "Internal Tools" at bounding box center [1251, 230] width 114 height 29
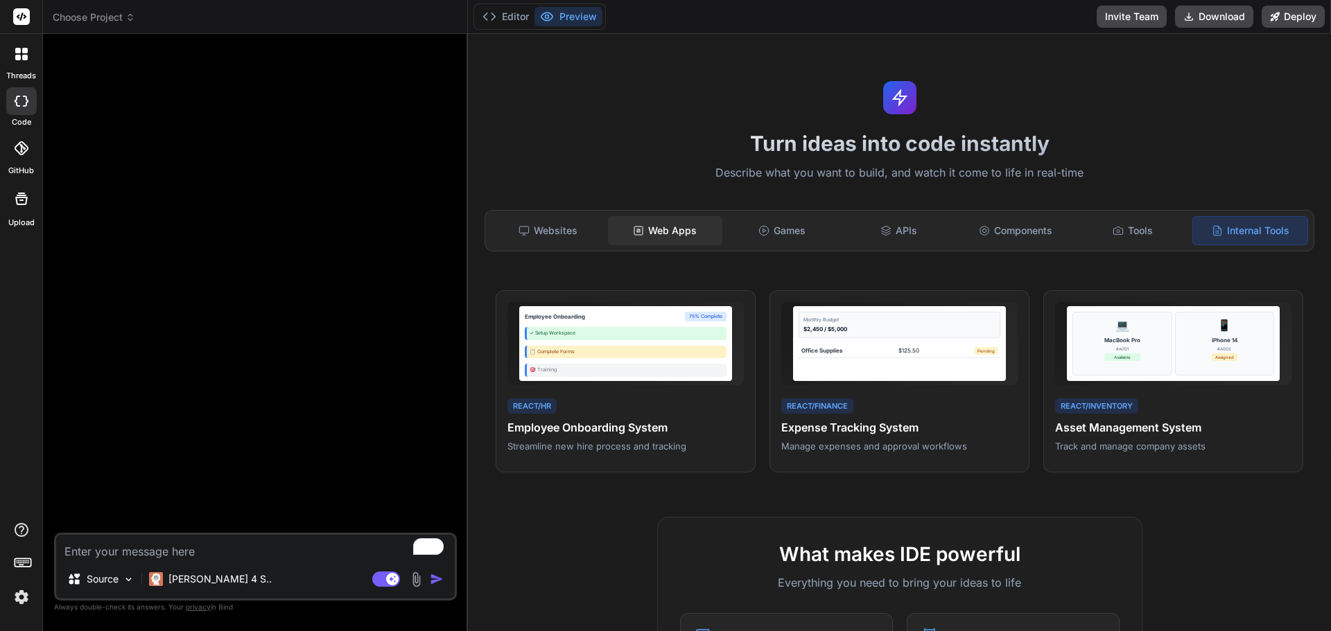
click at [660, 235] on div "Web Apps" at bounding box center [665, 230] width 114 height 29
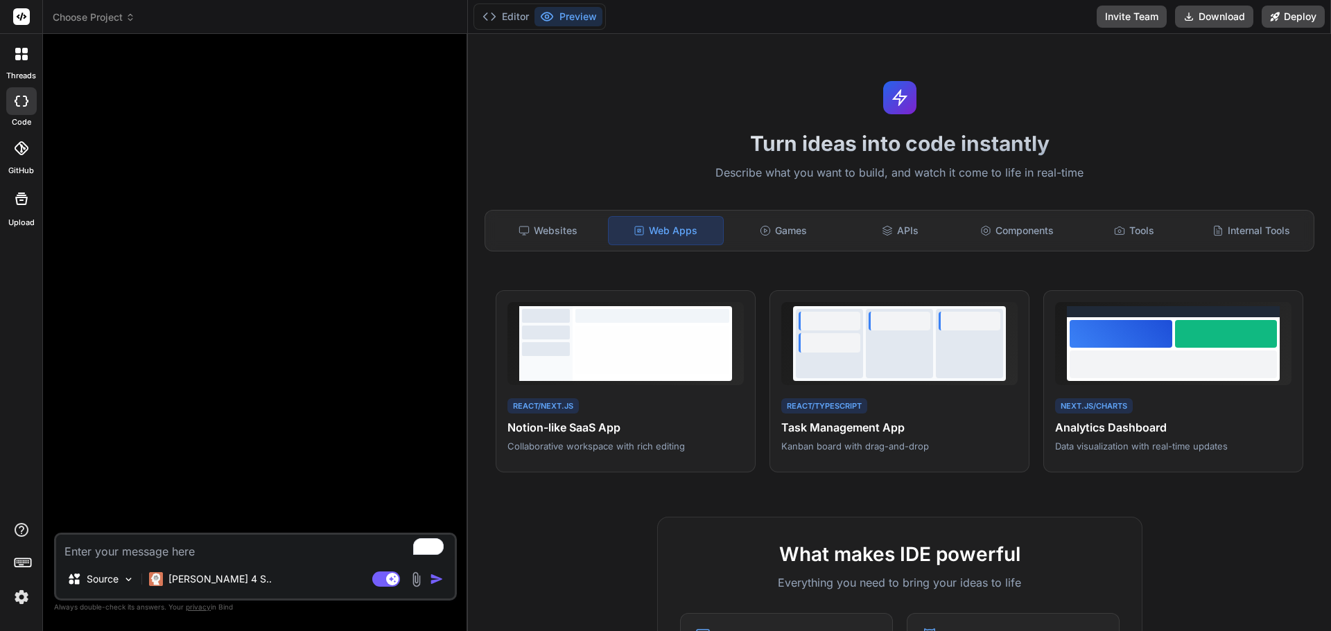
click at [25, 152] on icon at bounding box center [21, 148] width 14 height 14
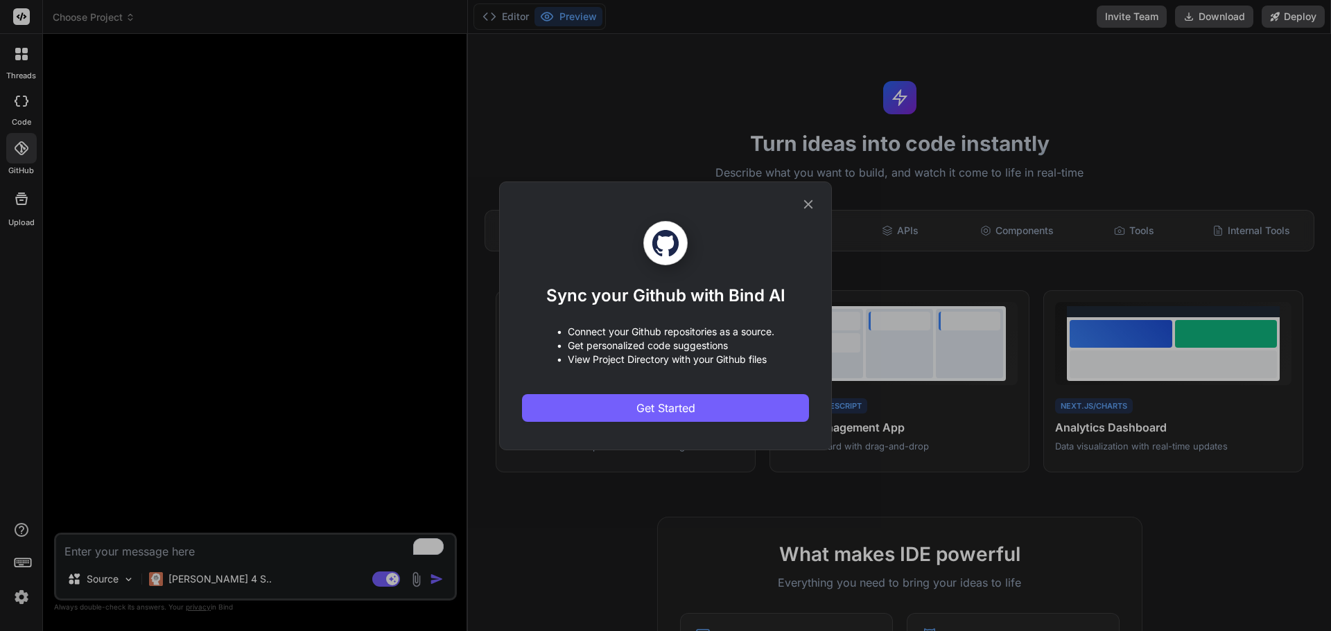
click at [805, 206] on icon at bounding box center [808, 204] width 15 height 15
